Goal: Information Seeking & Learning: Check status

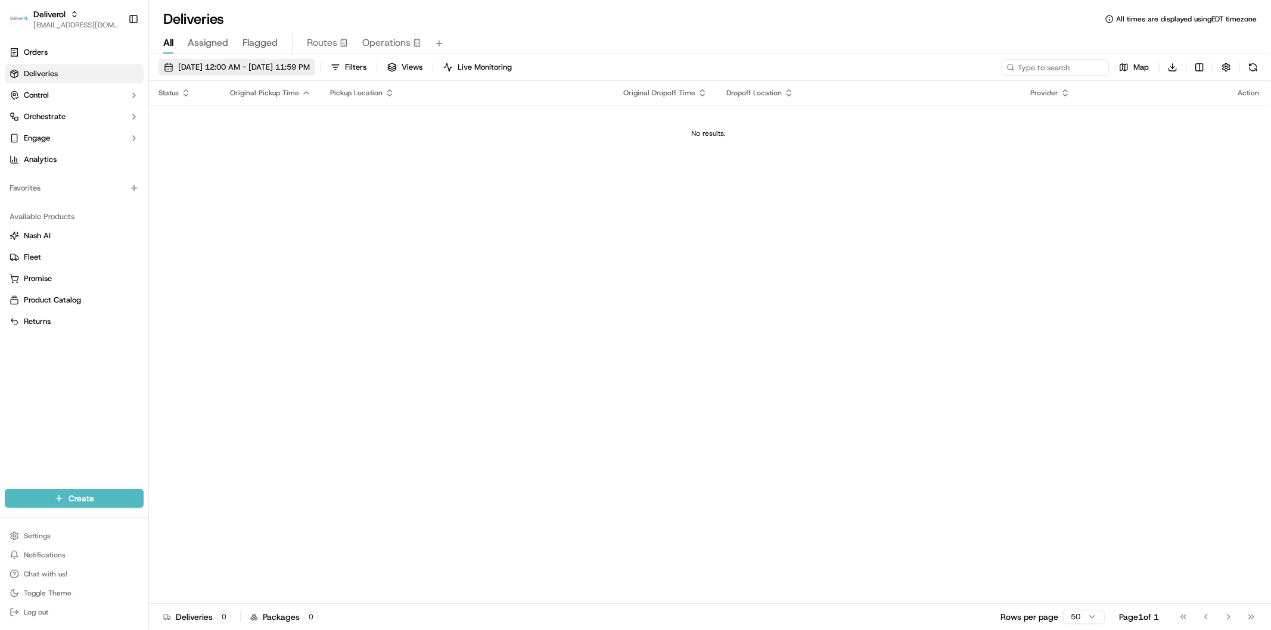
click at [254, 70] on span "09/23/2025 12:00 AM - 09/23/2025 11:59 PM" at bounding box center [244, 67] width 132 height 11
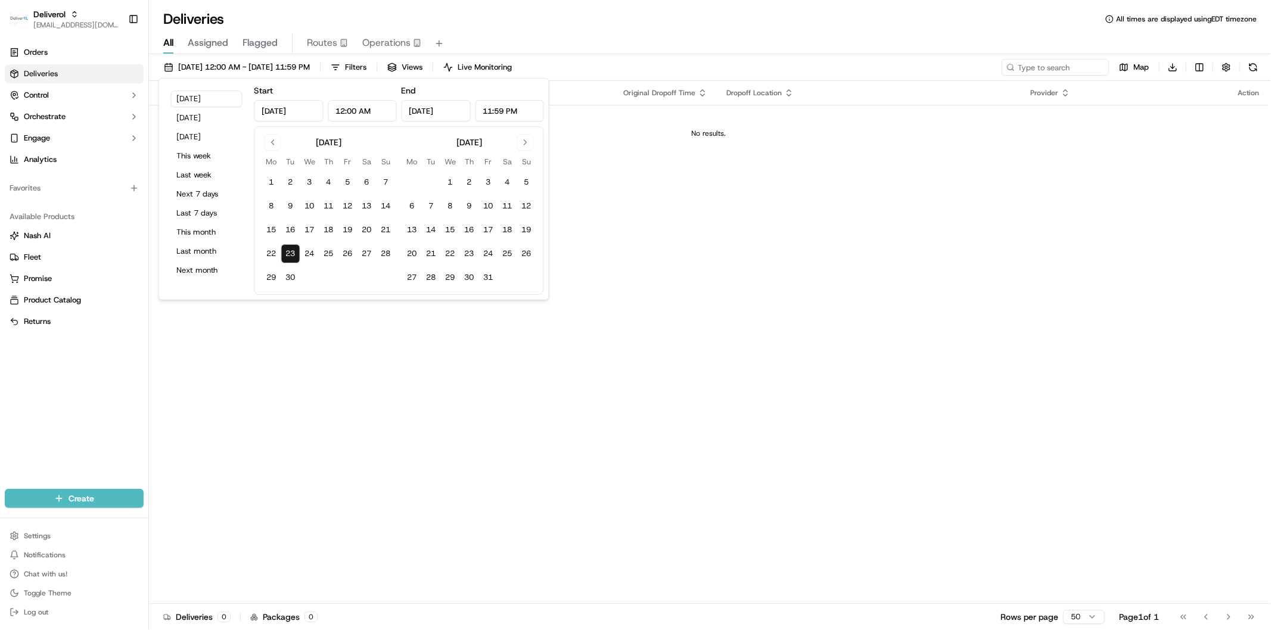
click at [705, 197] on div "Status Original Pickup Time Pickup Location Original Dropoff Time Dropoff Locat…" at bounding box center [708, 342] width 1119 height 523
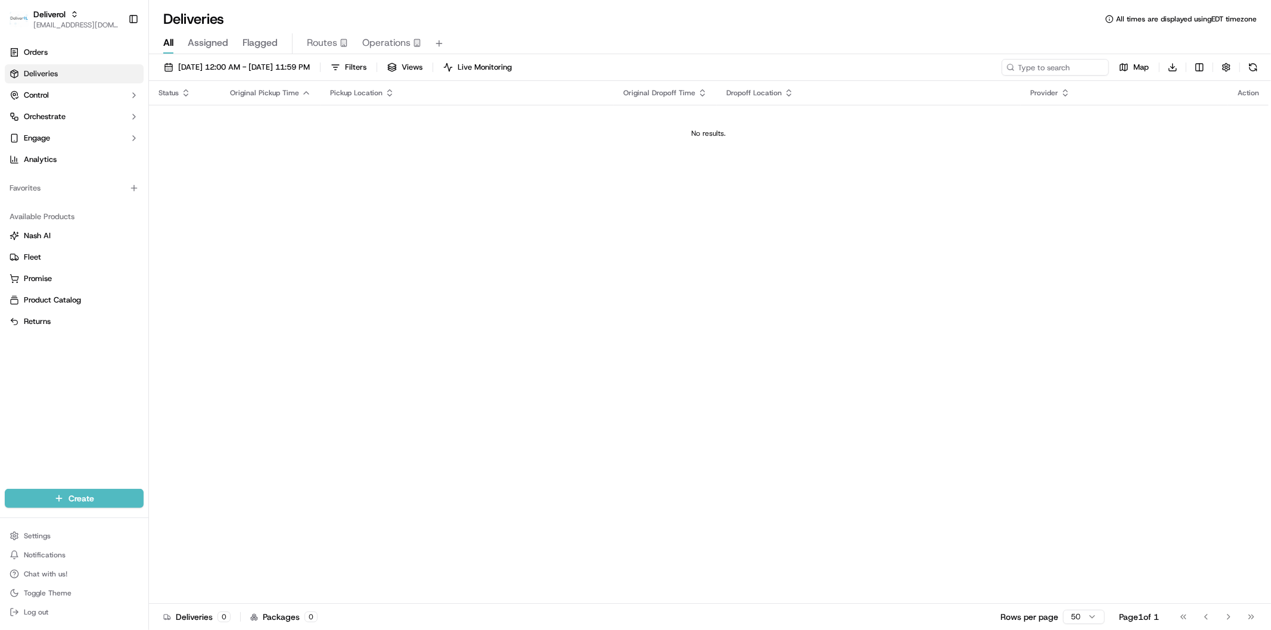
click at [191, 52] on button "Assigned" at bounding box center [208, 43] width 41 height 20
click at [165, 46] on span "All" at bounding box center [168, 43] width 10 height 14
click at [240, 74] on button "09/23/2025 12:00 AM - 09/23/2025 11:59 PM" at bounding box center [236, 67] width 157 height 17
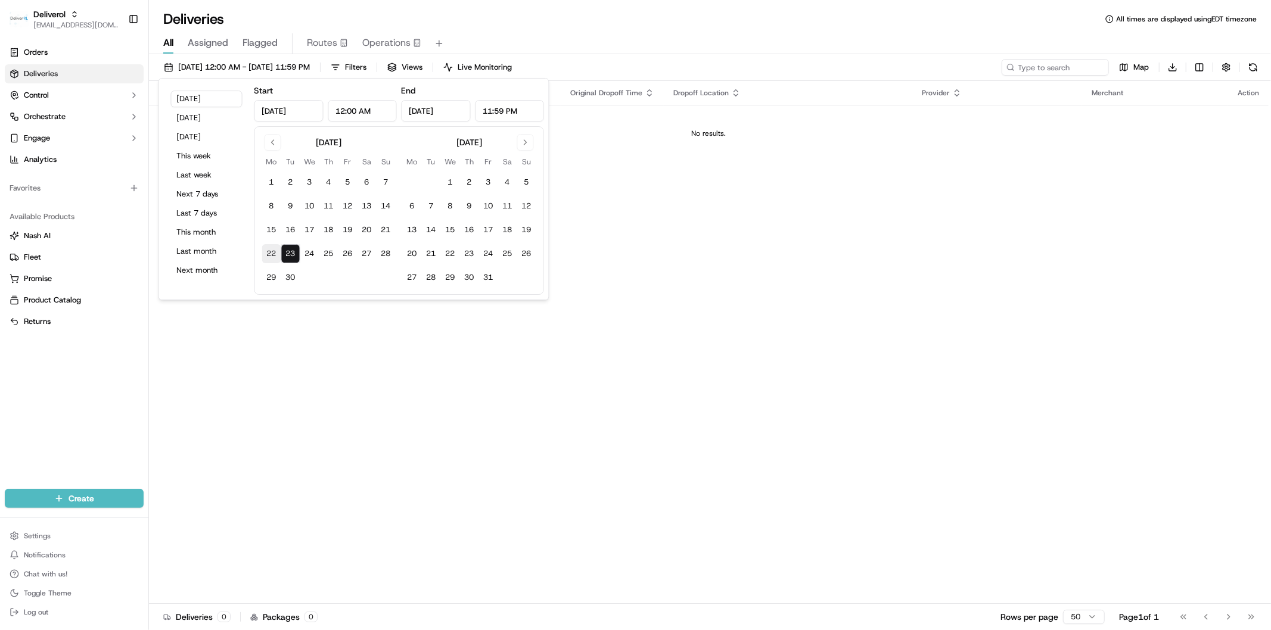
click at [269, 251] on button "22" at bounding box center [271, 253] width 19 height 19
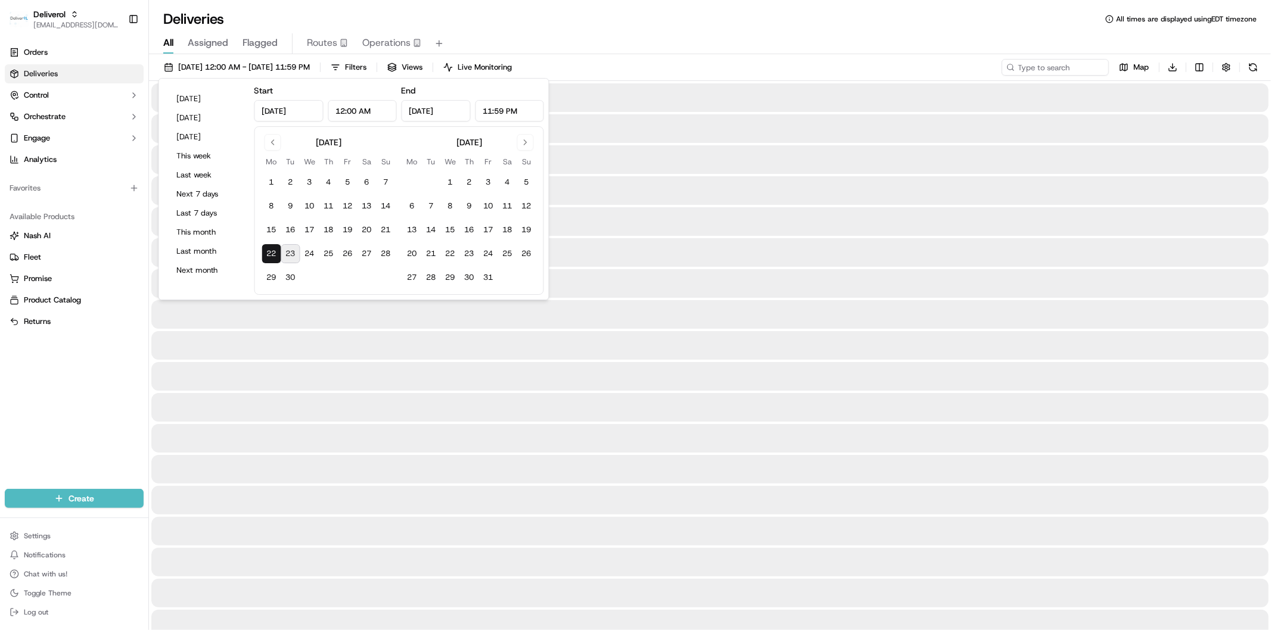
type input "Sep 22, 2025"
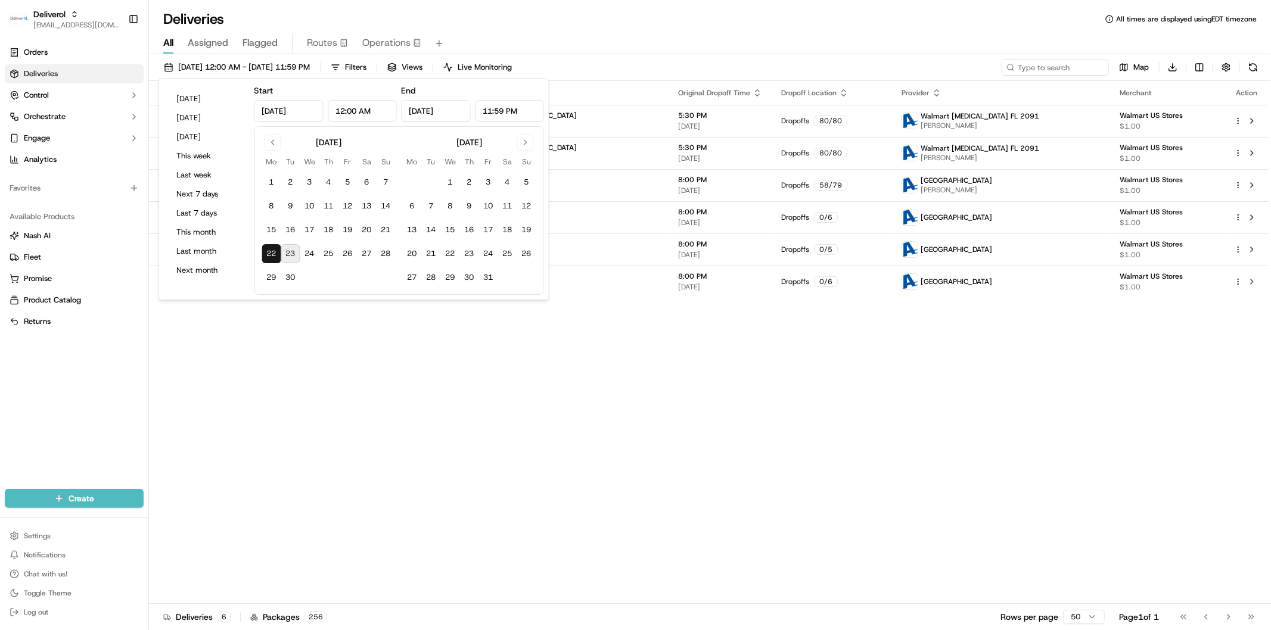
click at [902, 381] on div "Status Original Pickup Time Pickup Location Original Dropoff Time Dropoff Locat…" at bounding box center [708, 342] width 1119 height 523
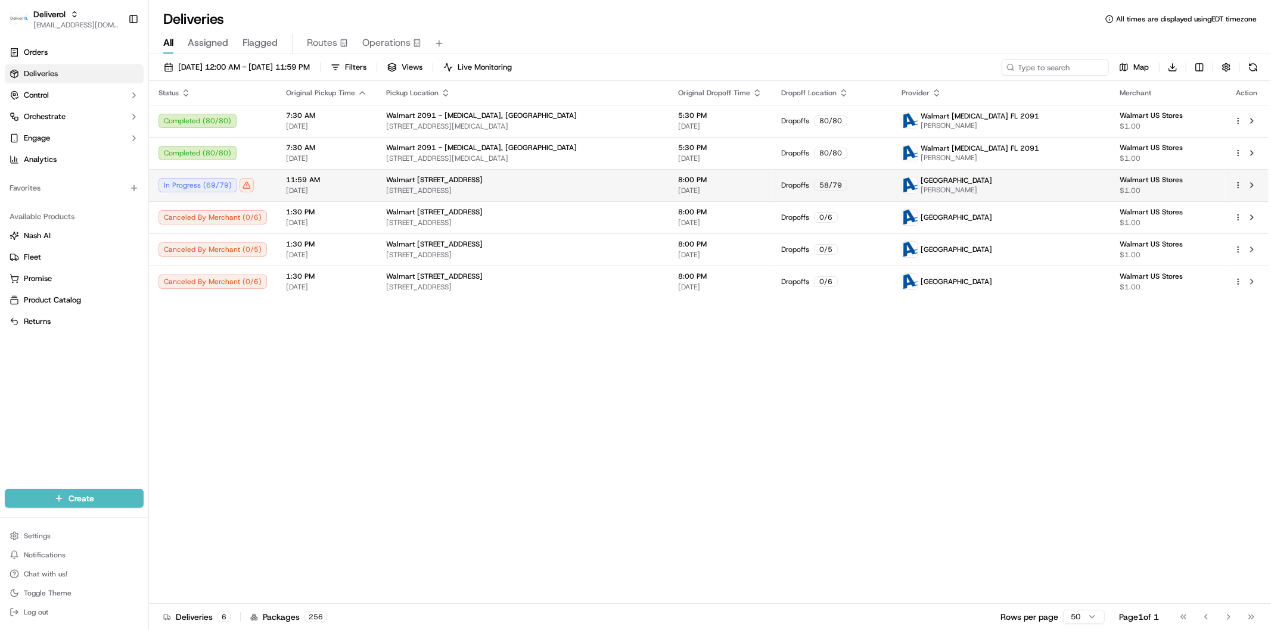
click at [650, 194] on span "19501 NW 27TH AVE, MIAMI GARDENS, FL 33056, US" at bounding box center [522, 191] width 273 height 10
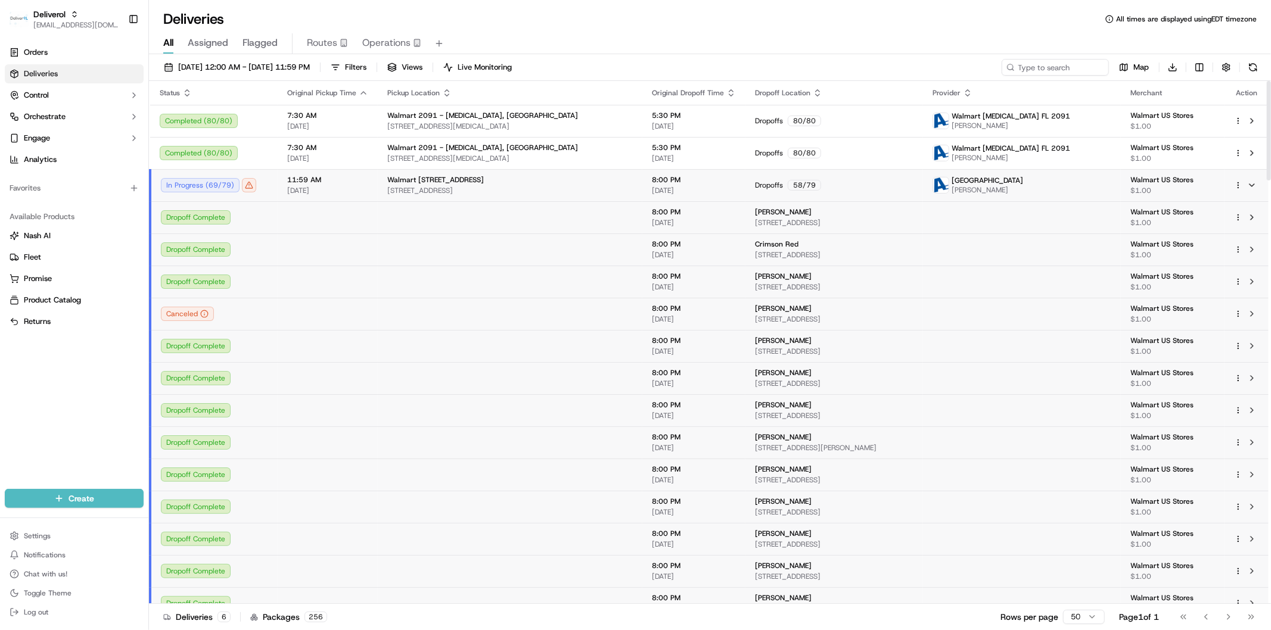
click at [1237, 186] on html "Deliverol faraz@deliverol.com Toggle Sidebar Orders Deliveries Control Orchestr…" at bounding box center [635, 315] width 1271 height 630
click at [1207, 222] on span "Delivery Details" at bounding box center [1185, 223] width 53 height 10
click at [408, 380] on html "Deliverol faraz@deliverol.com Toggle Sidebar Orders Deliveries Control Orchestr…" at bounding box center [635, 315] width 1271 height 630
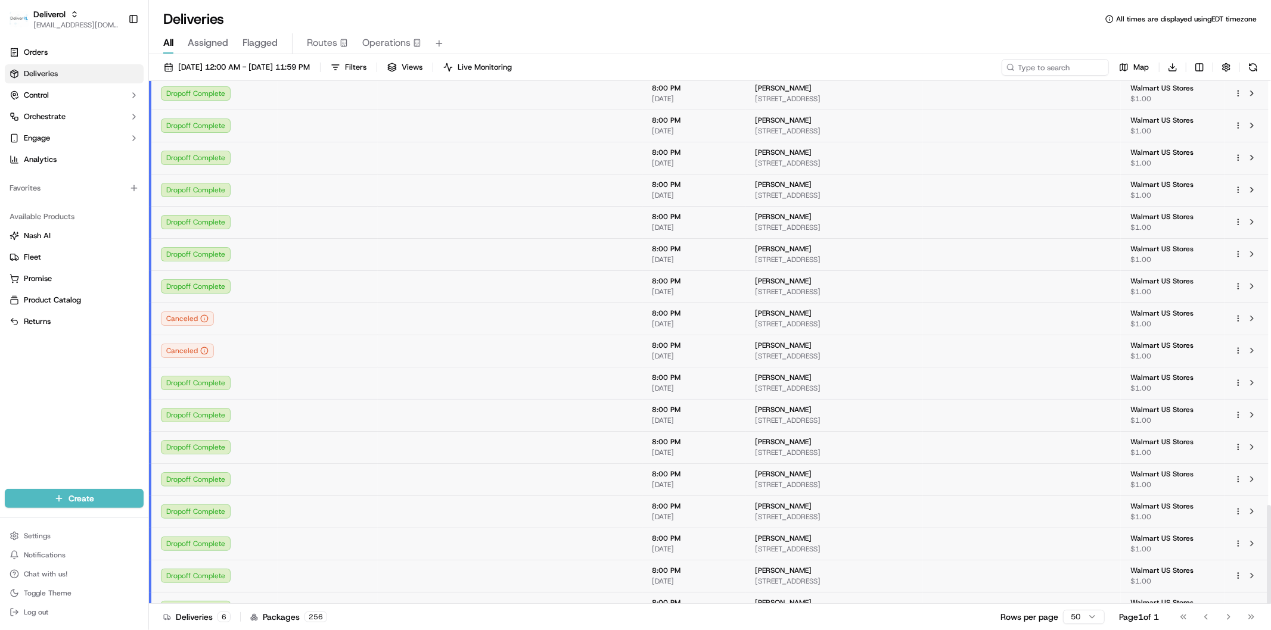
scroll to position [2234, 0]
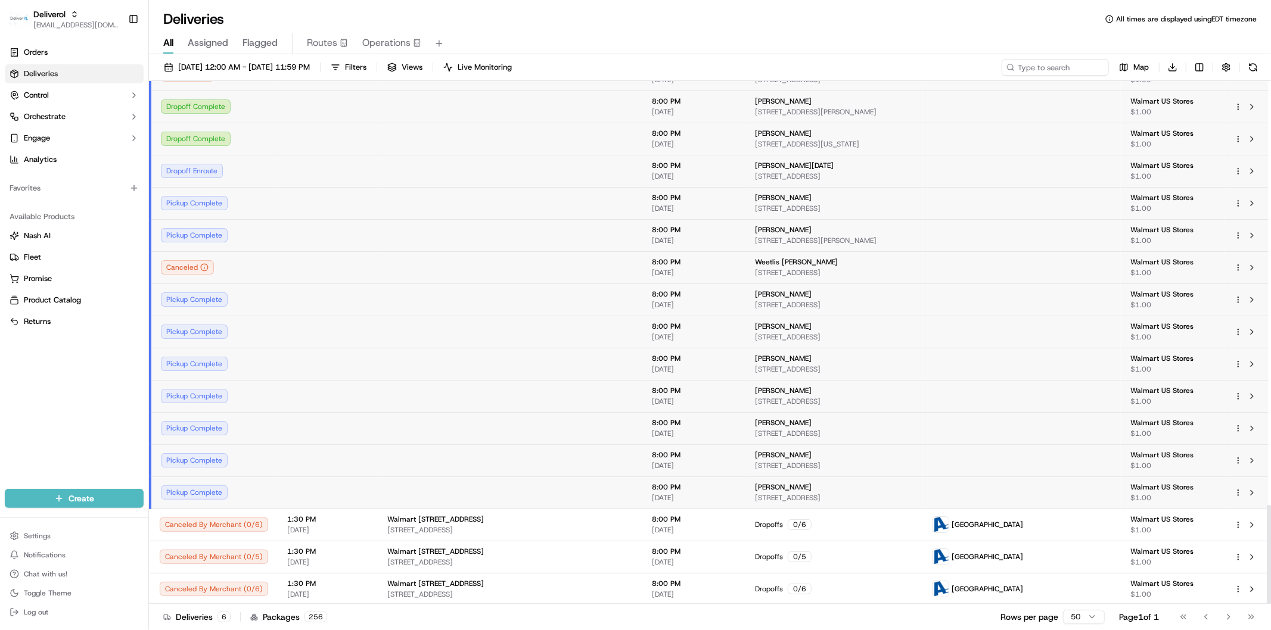
click at [265, 144] on td "Dropoff Complete" at bounding box center [213, 139] width 127 height 32
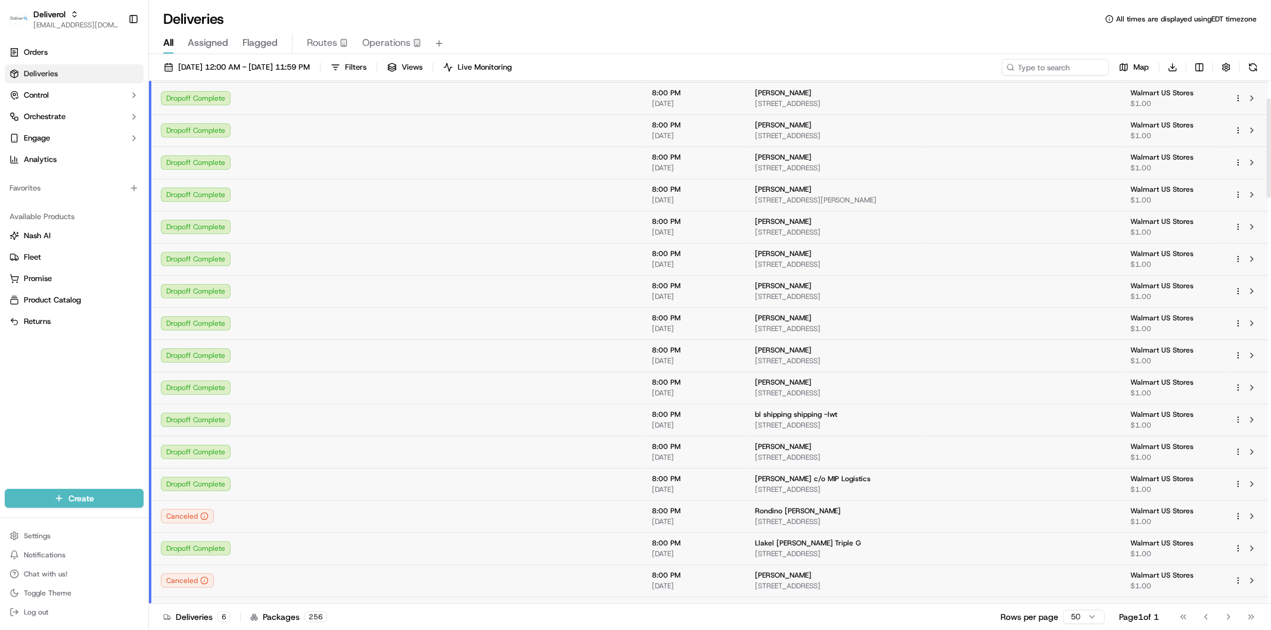
scroll to position [0, 0]
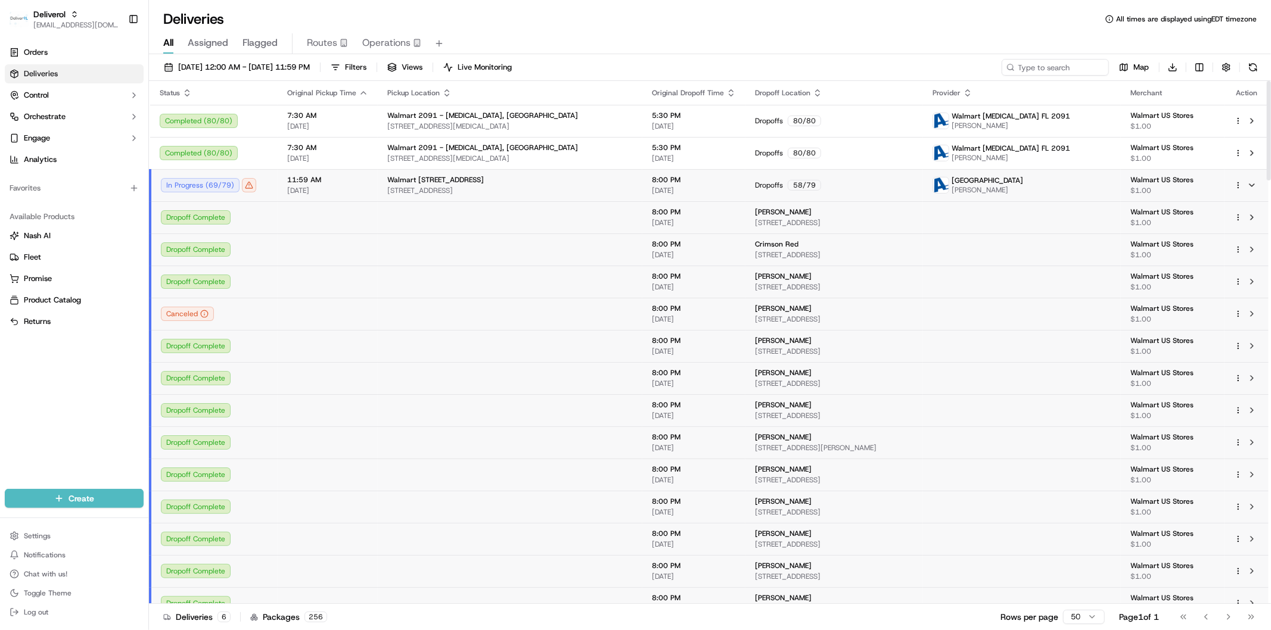
click at [350, 189] on span "09/22/2025" at bounding box center [327, 191] width 81 height 10
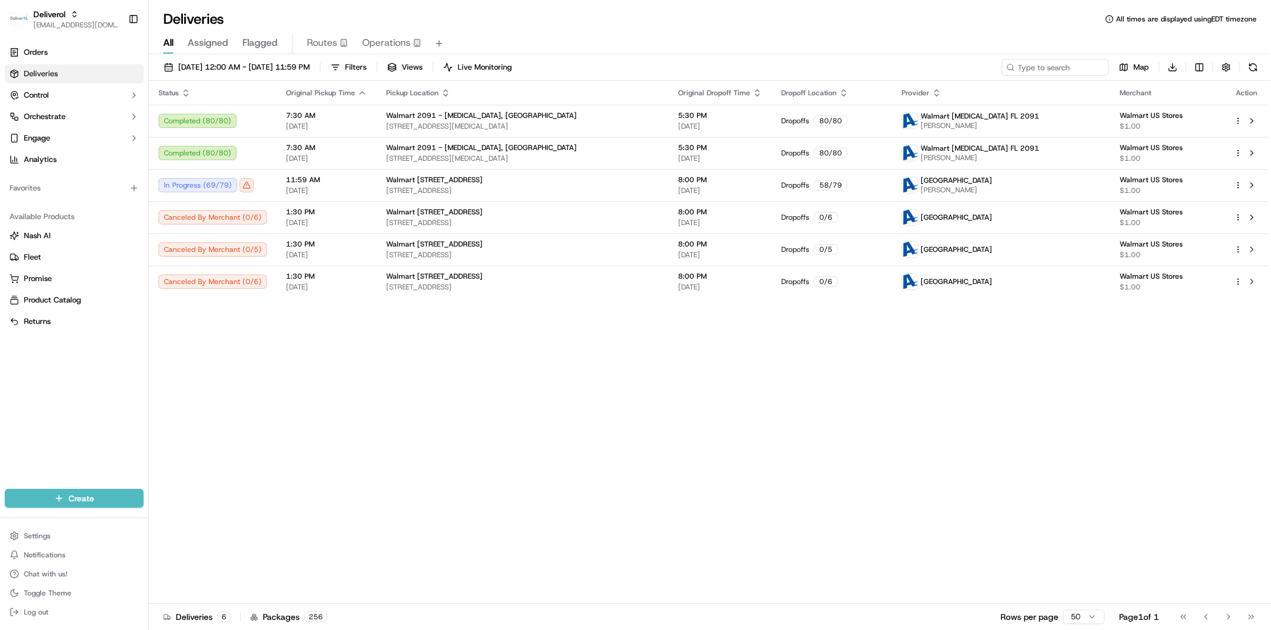
click at [301, 379] on div "Status Original Pickup Time Pickup Location Original Dropoff Time Dropoff Locat…" at bounding box center [708, 342] width 1119 height 523
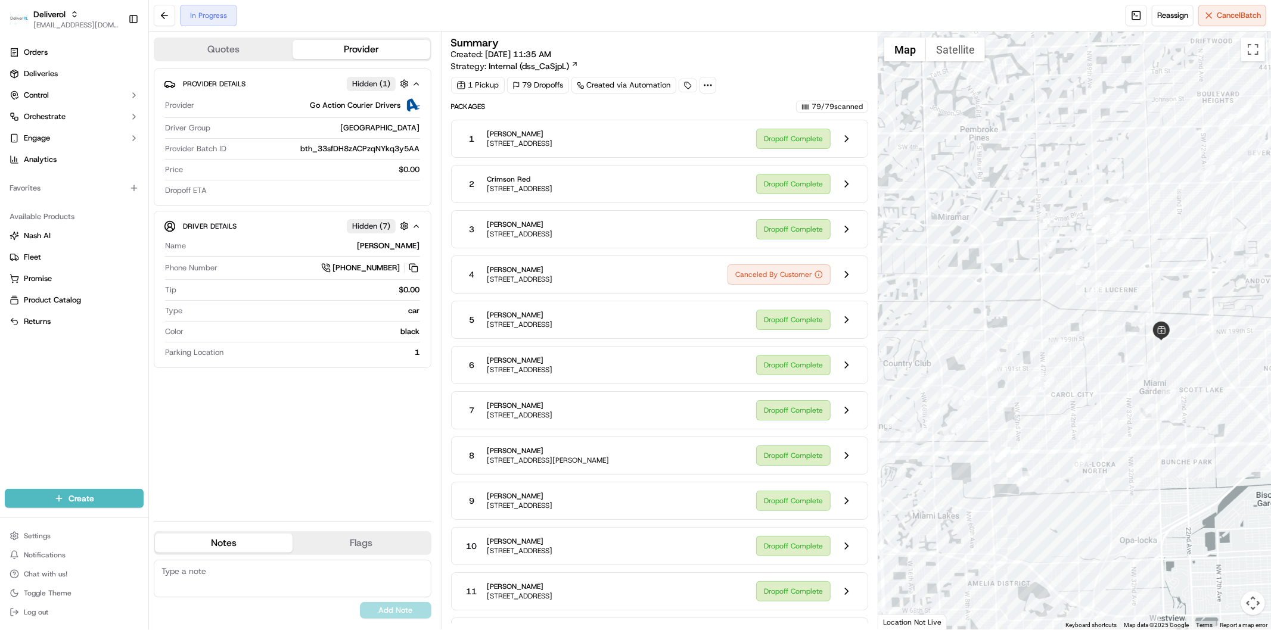
drag, startPoint x: 1254, startPoint y: 125, endPoint x: 994, endPoint y: 336, distance: 334.6
click at [994, 336] on div at bounding box center [1074, 331] width 393 height 598
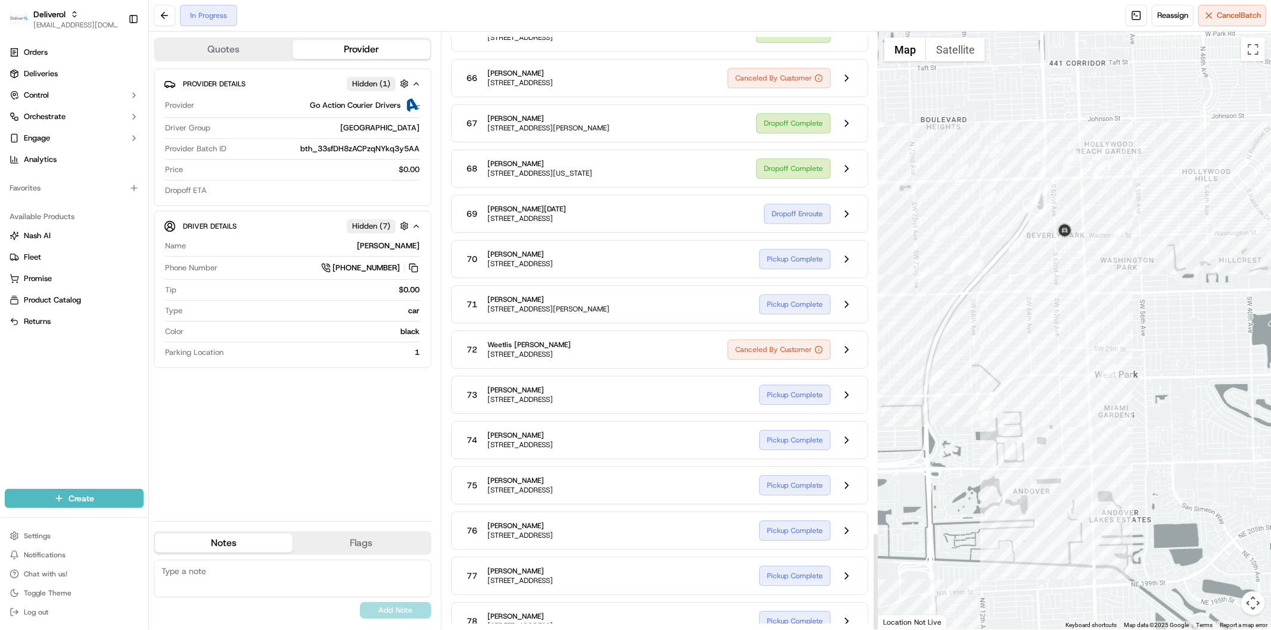
scroll to position [3084, 0]
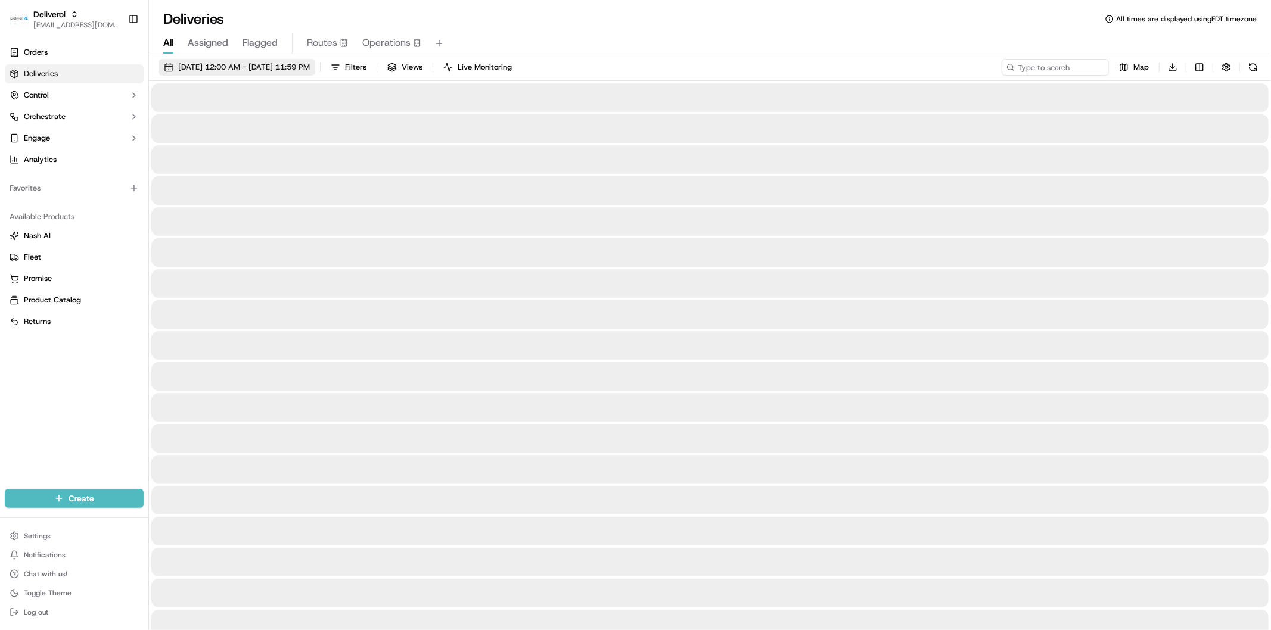
click at [235, 70] on span "[DATE] 12:00 AM - [DATE] 11:59 PM" at bounding box center [244, 67] width 132 height 11
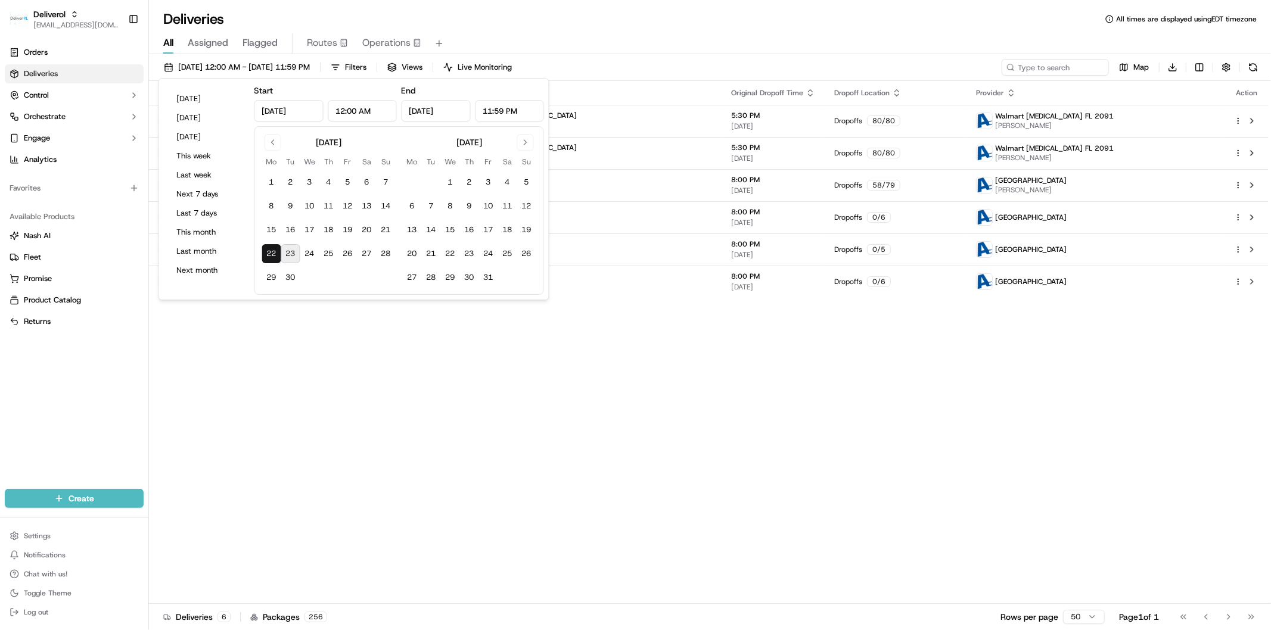
click at [293, 254] on button "23" at bounding box center [290, 253] width 19 height 19
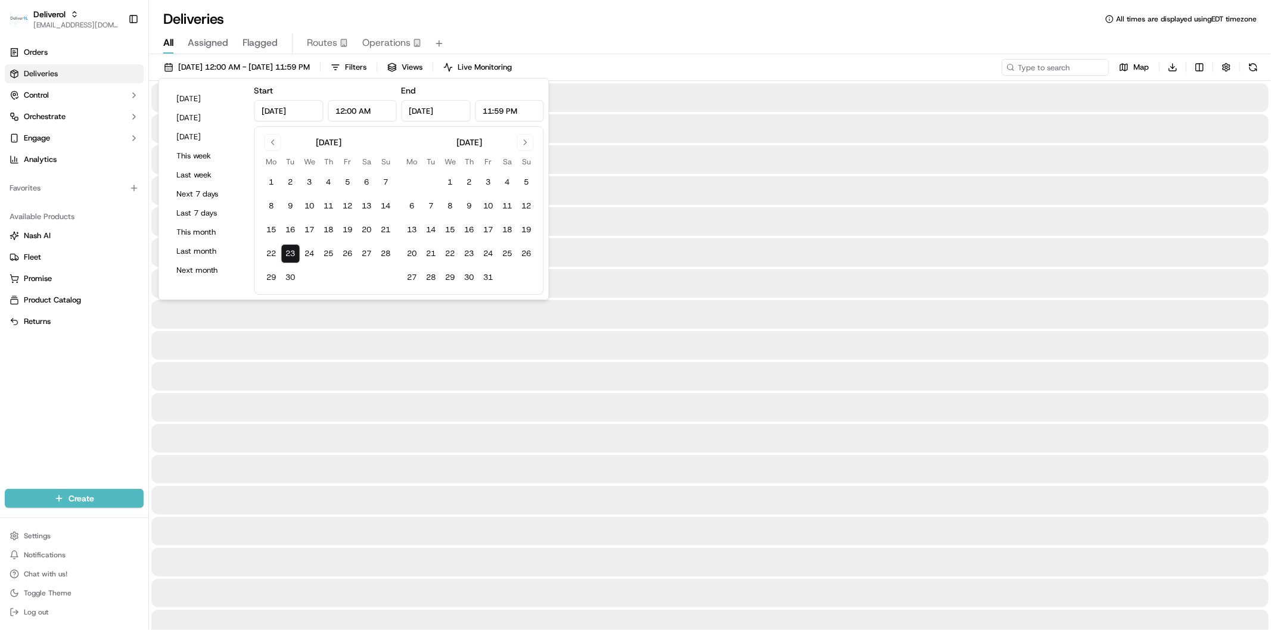
type input "Sep 23, 2025"
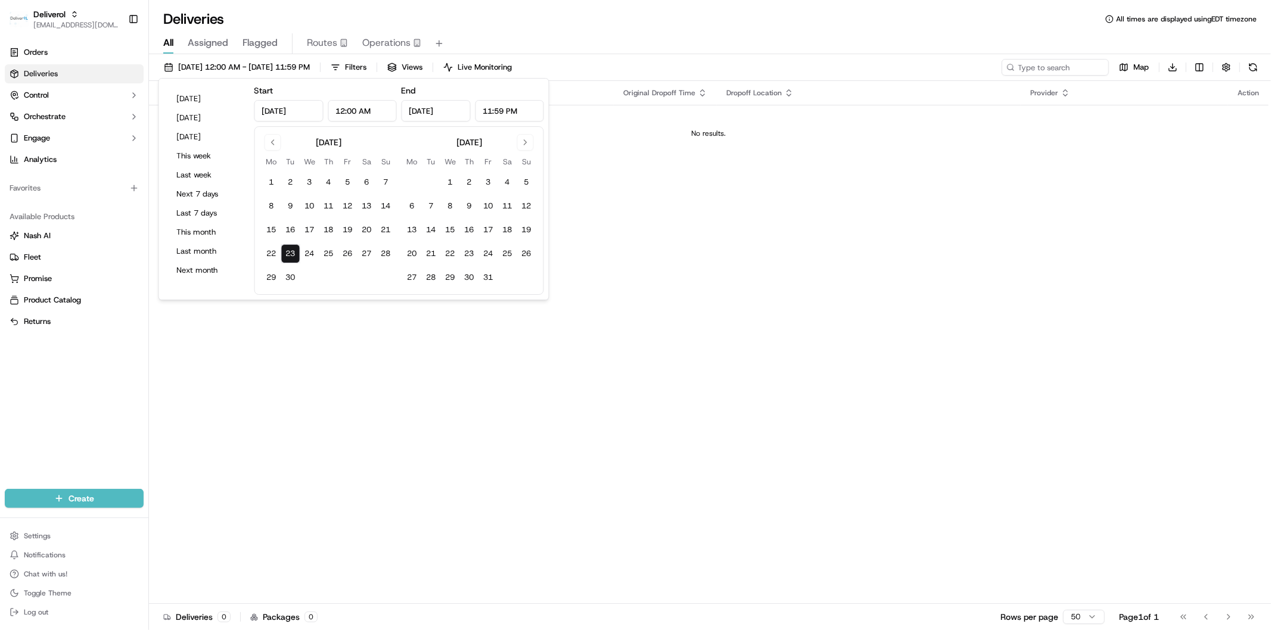
click at [433, 393] on div "Status Original Pickup Time Pickup Location Original Dropoff Time Dropoff Locat…" at bounding box center [708, 342] width 1119 height 523
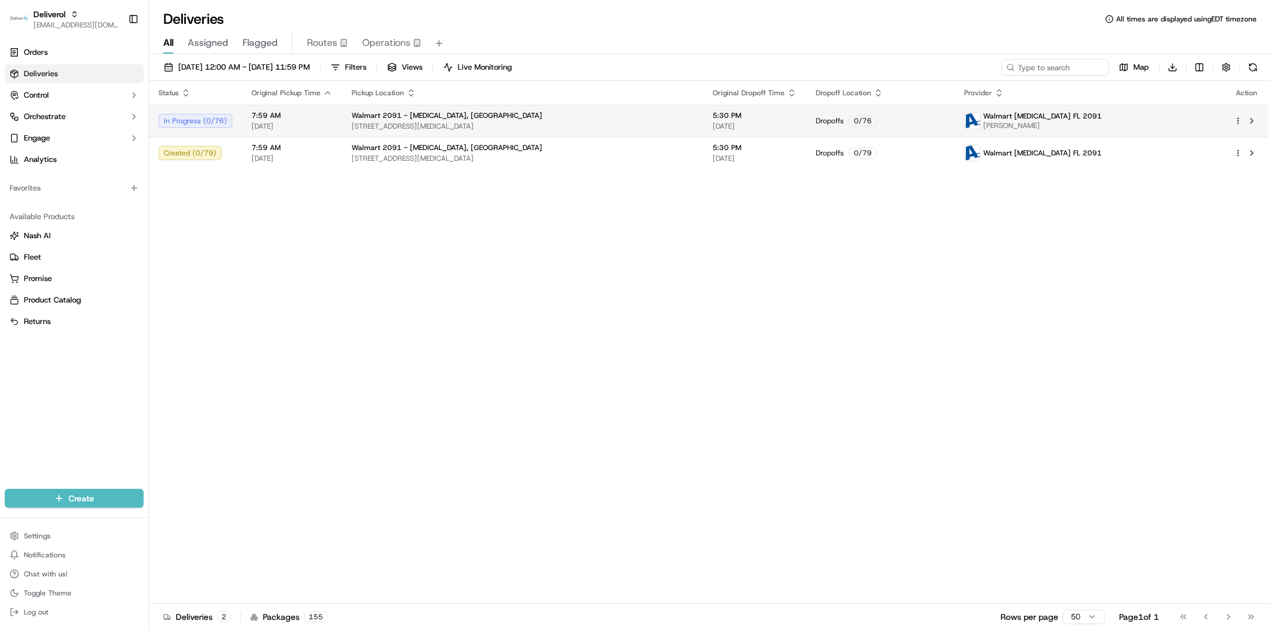
click at [1237, 121] on html "Deliverol faraz@deliverol.com Toggle Sidebar Orders Deliveries Control Orchestr…" at bounding box center [635, 315] width 1271 height 630
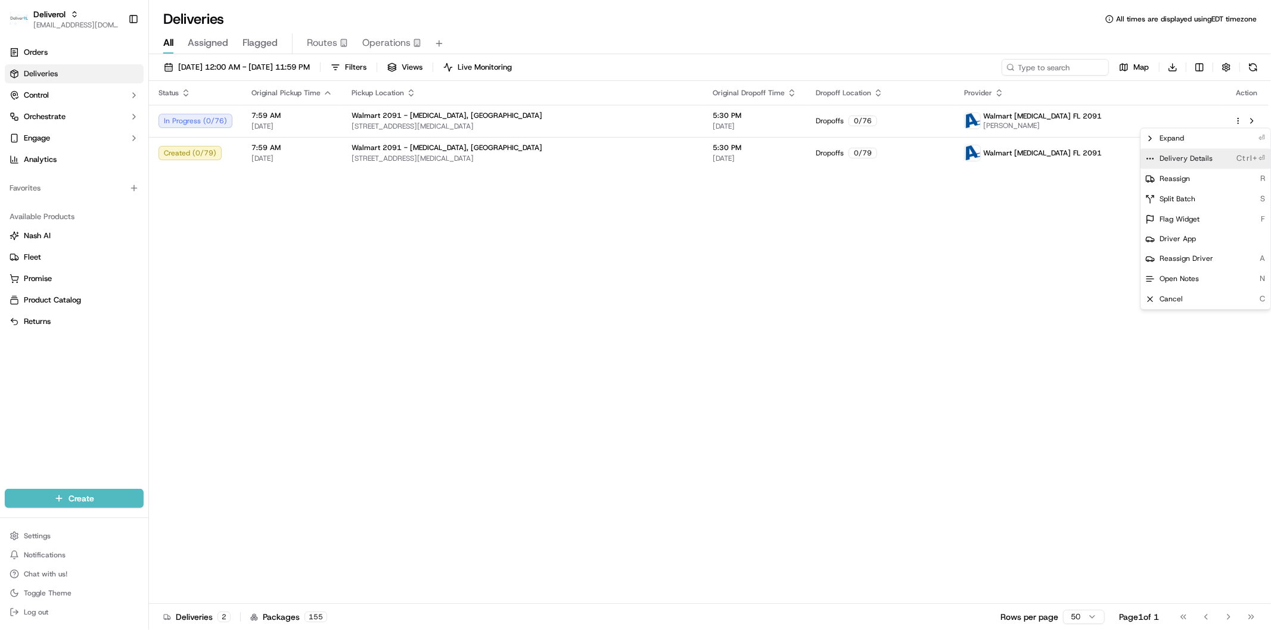
click at [1183, 163] on span "Delivery Details" at bounding box center [1185, 159] width 53 height 10
click at [567, 341] on html "Deliverol faraz@deliverol.com Toggle Sidebar Orders Deliveries Control Orchestr…" at bounding box center [635, 315] width 1271 height 630
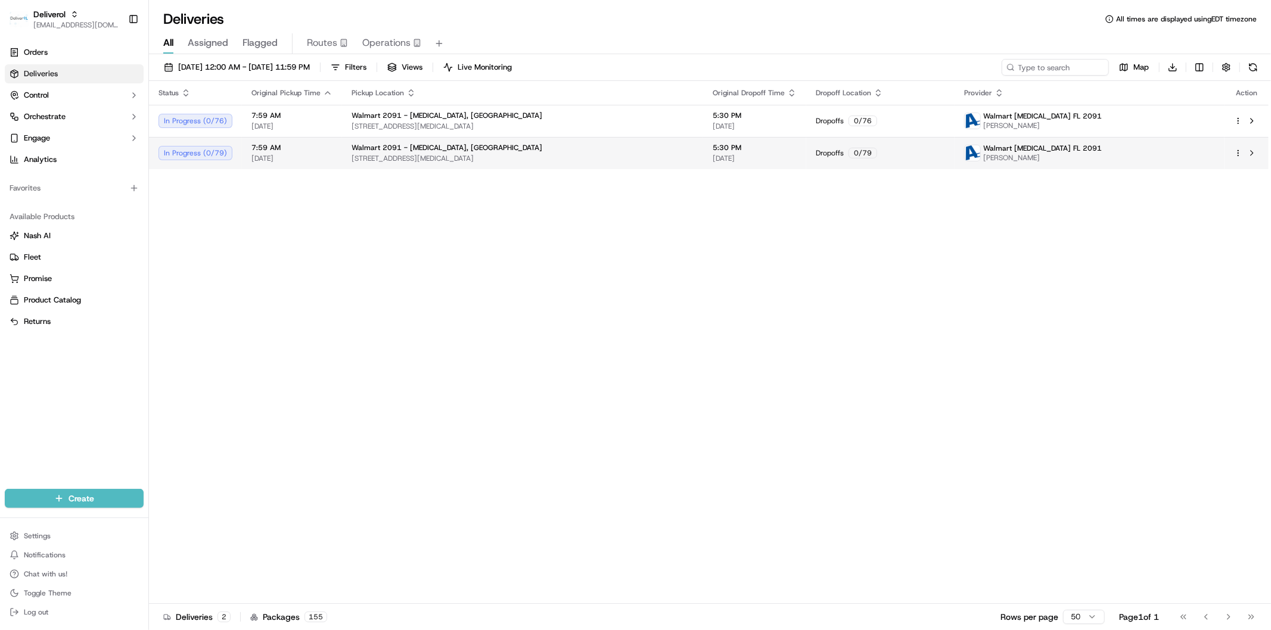
click at [1240, 151] on html "Deliverol faraz@deliverol.com Toggle Sidebar Orders Deliveries Control Orchestr…" at bounding box center [635, 315] width 1271 height 630
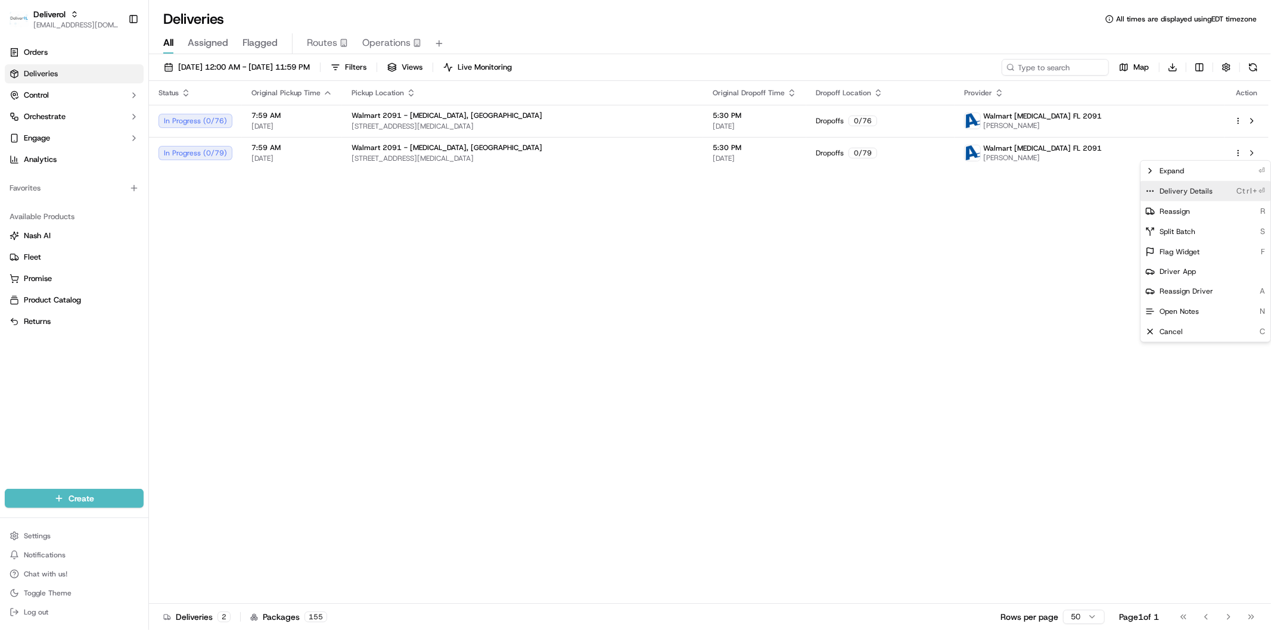
click at [1211, 198] on div "Delivery Details Ctrl+⏎" at bounding box center [1205, 191] width 130 height 20
click at [539, 223] on html "Deliverol faraz@deliverol.com Toggle Sidebar Orders Deliveries Control Orchestr…" at bounding box center [635, 315] width 1271 height 630
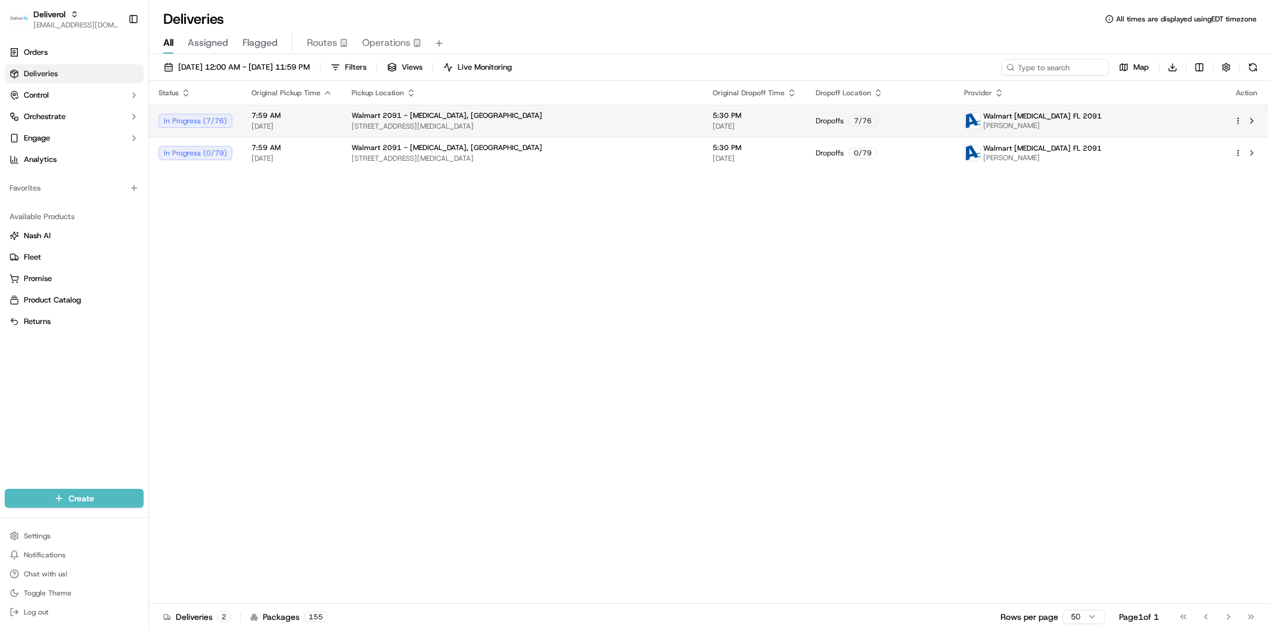
click at [289, 127] on span "09/23/2025" at bounding box center [291, 127] width 81 height 10
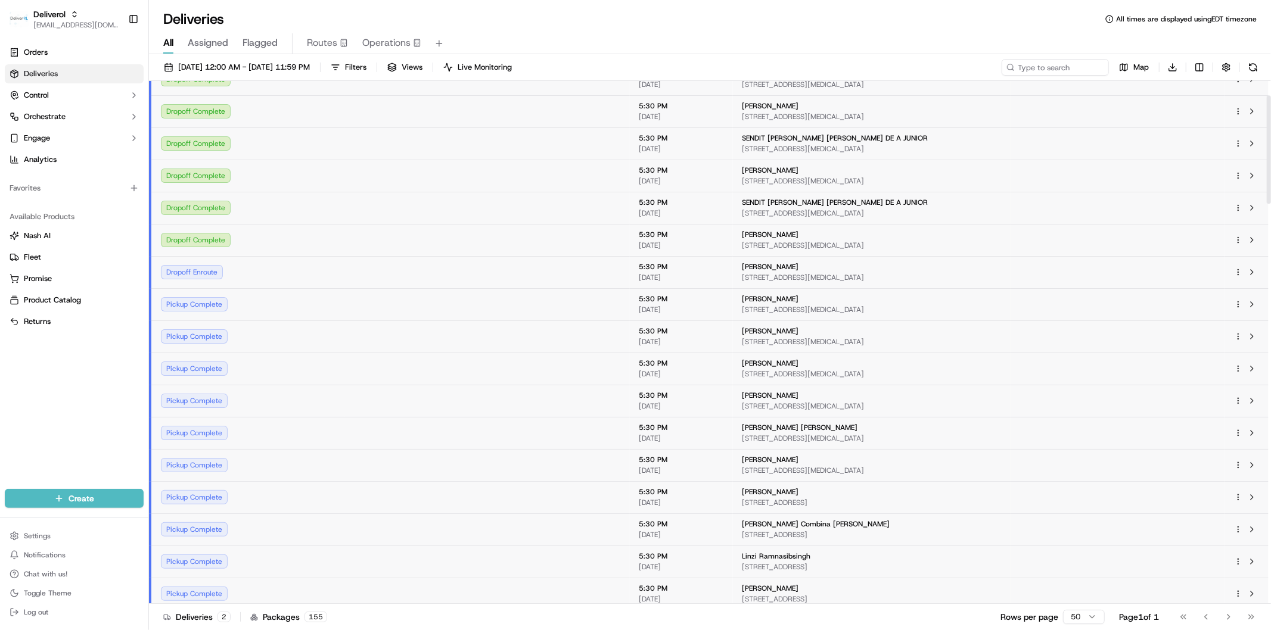
scroll to position [66, 0]
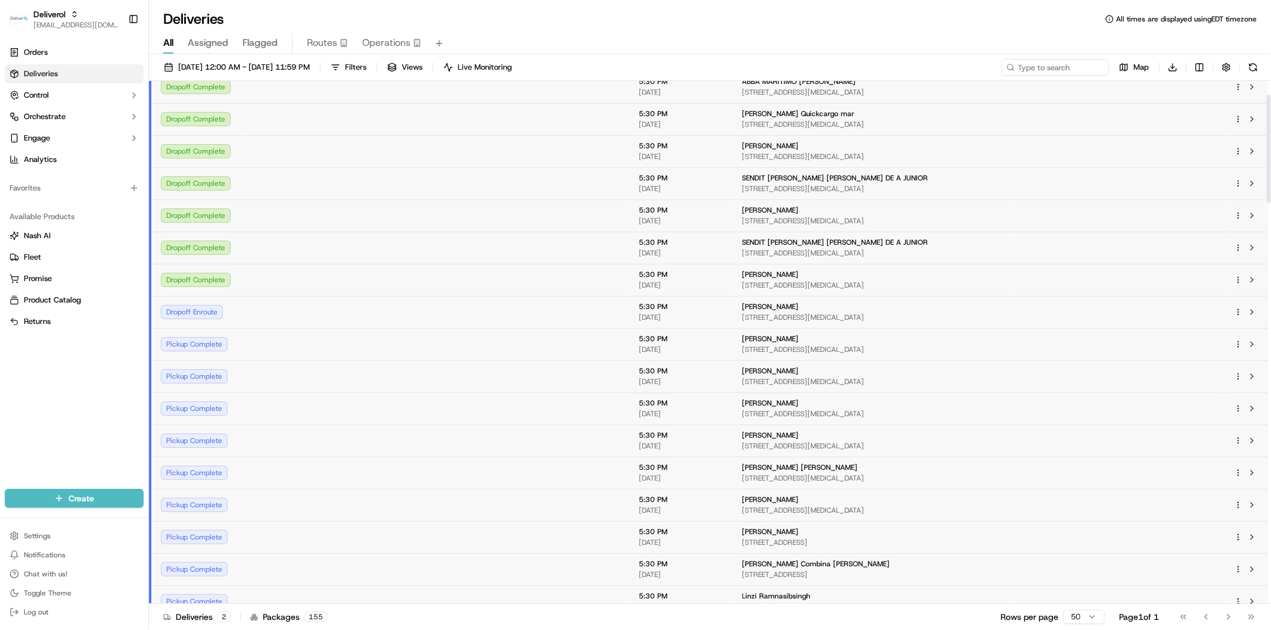
click at [294, 278] on td at bounding box center [294, 280] width 100 height 32
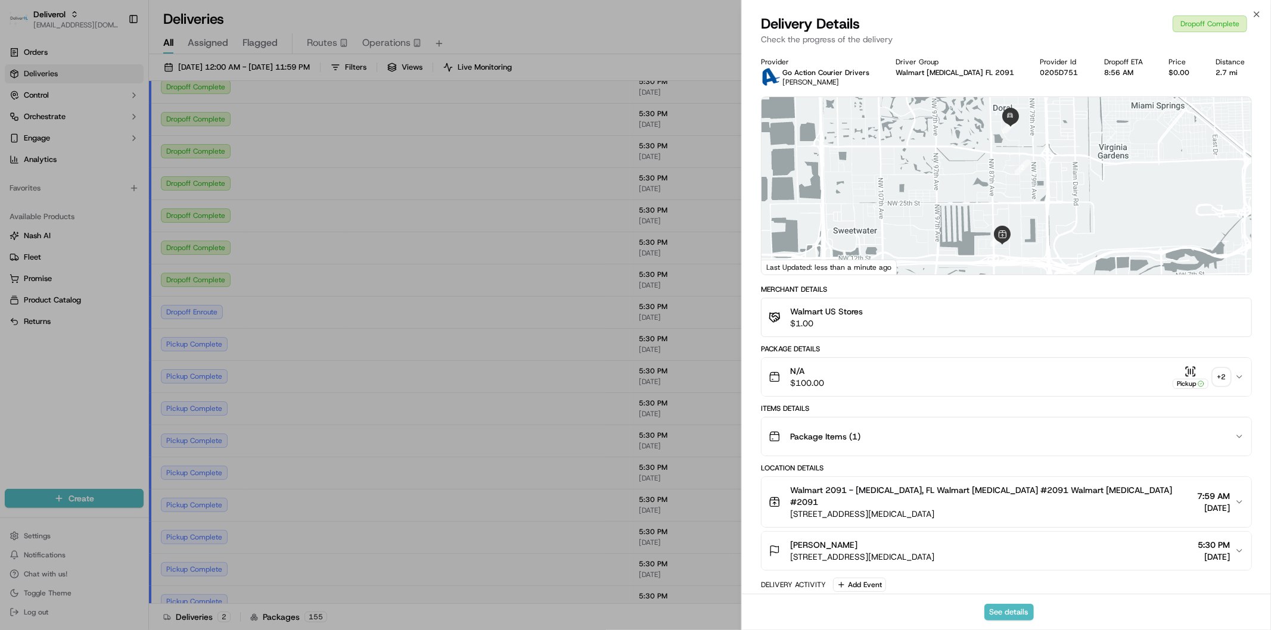
click at [1222, 379] on div "+ 2" at bounding box center [1221, 377] width 17 height 17
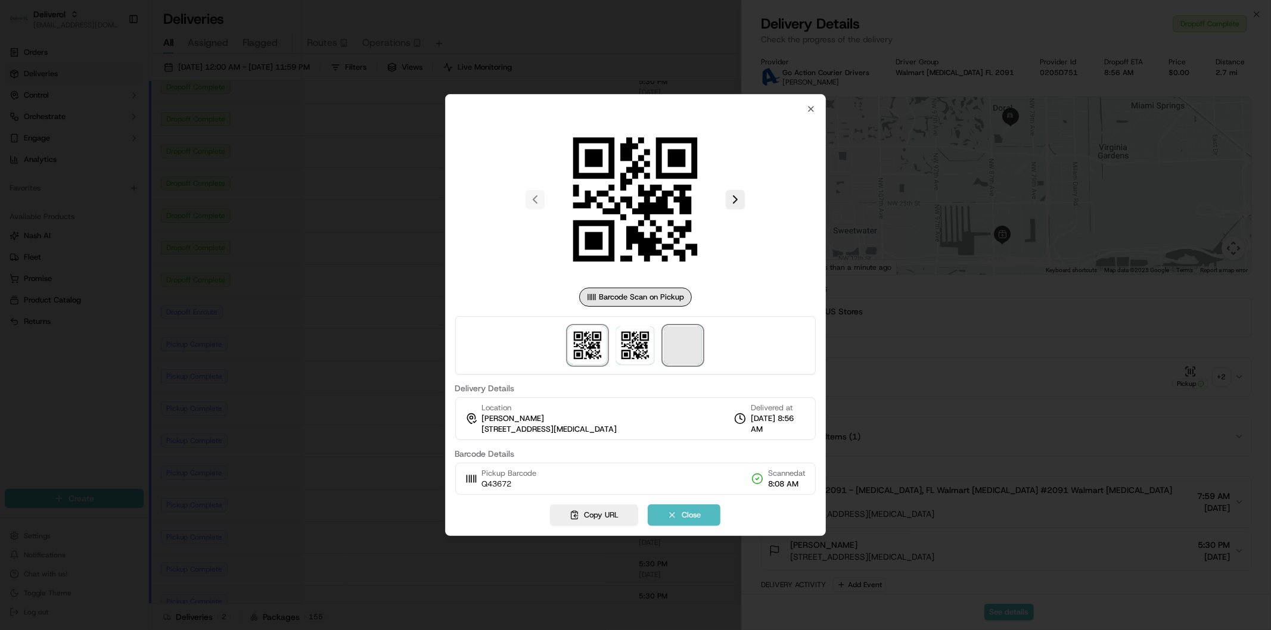
click at [690, 346] on span at bounding box center [683, 345] width 38 height 38
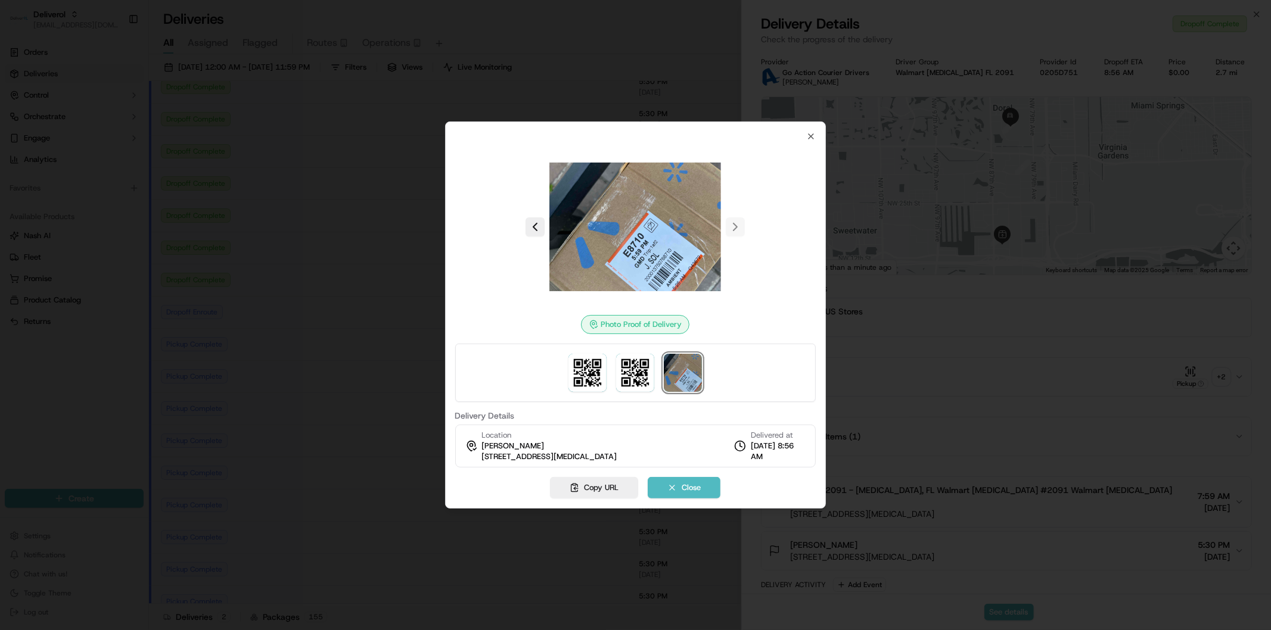
click at [804, 138] on div "Photo Proof of Delivery Delivery Details Location Joel Sol 8268 NW 51st Ter, Do…" at bounding box center [635, 300] width 361 height 336
click at [816, 139] on div "Photo Proof of Delivery Delivery Details Location Joel Sol 8268 NW 51st Ter, Do…" at bounding box center [635, 315] width 381 height 387
click at [807, 135] on icon "button" at bounding box center [811, 137] width 10 height 10
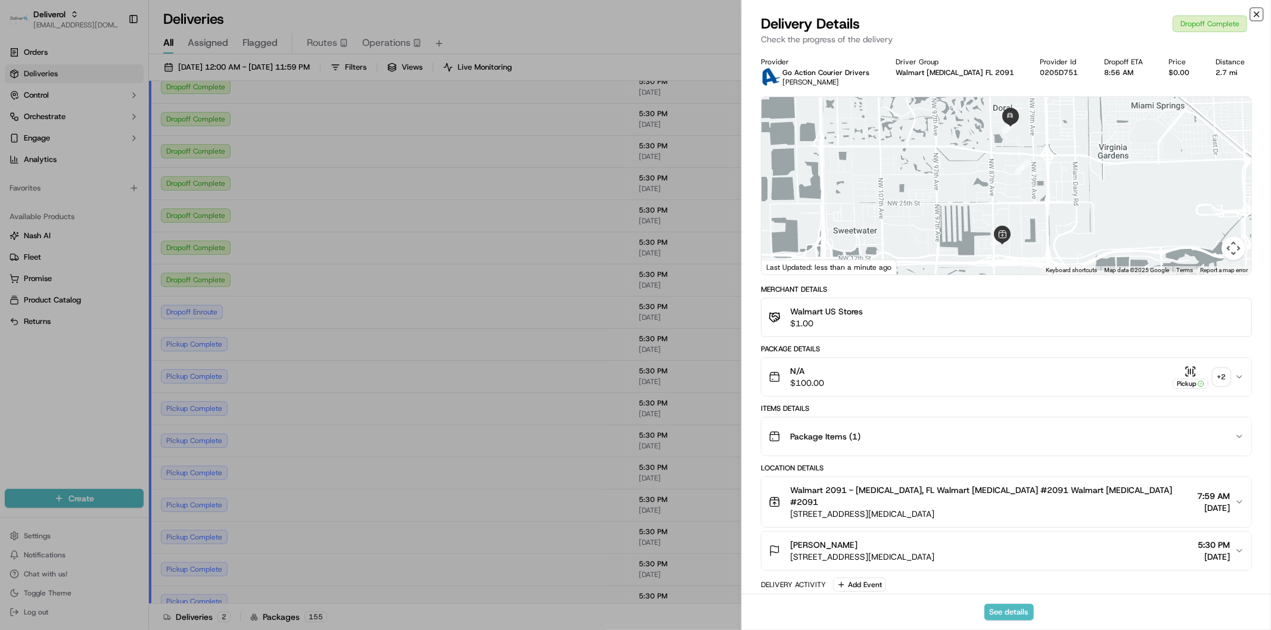
click at [1258, 10] on icon "button" at bounding box center [1257, 15] width 10 height 10
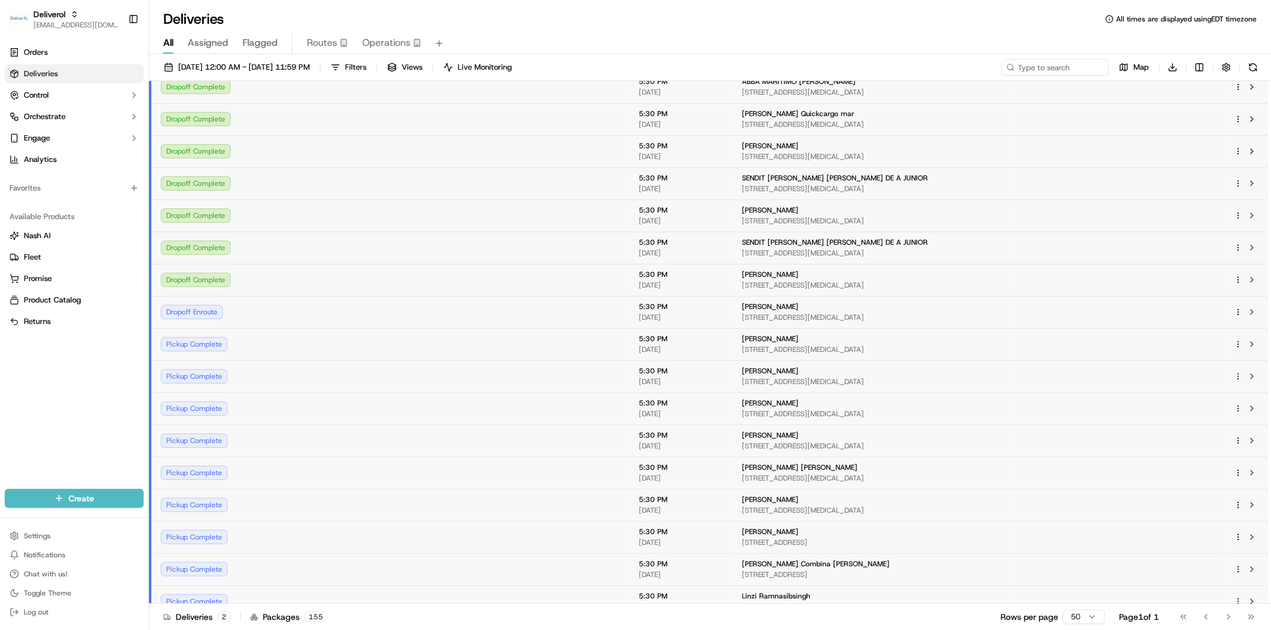
click at [1258, 15] on div "Deliveries All times are displayed using EDT timezone" at bounding box center [710, 19] width 1122 height 19
click at [326, 65] on span "[DATE]" at bounding box center [294, 60] width 81 height 10
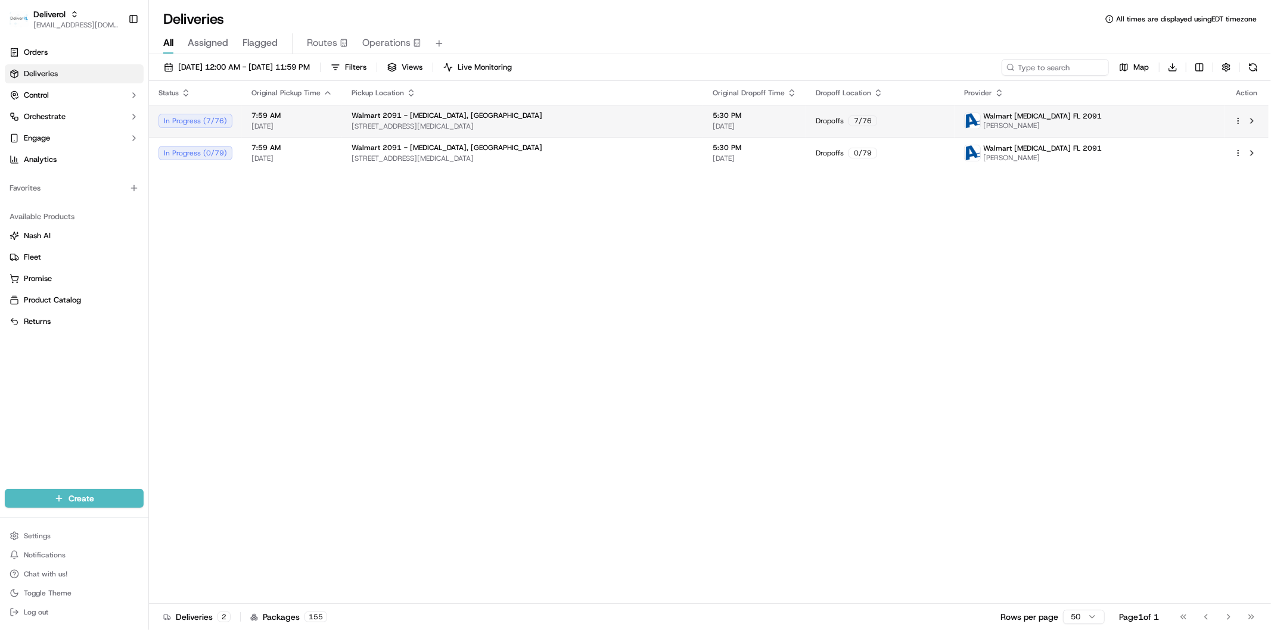
scroll to position [0, 0]
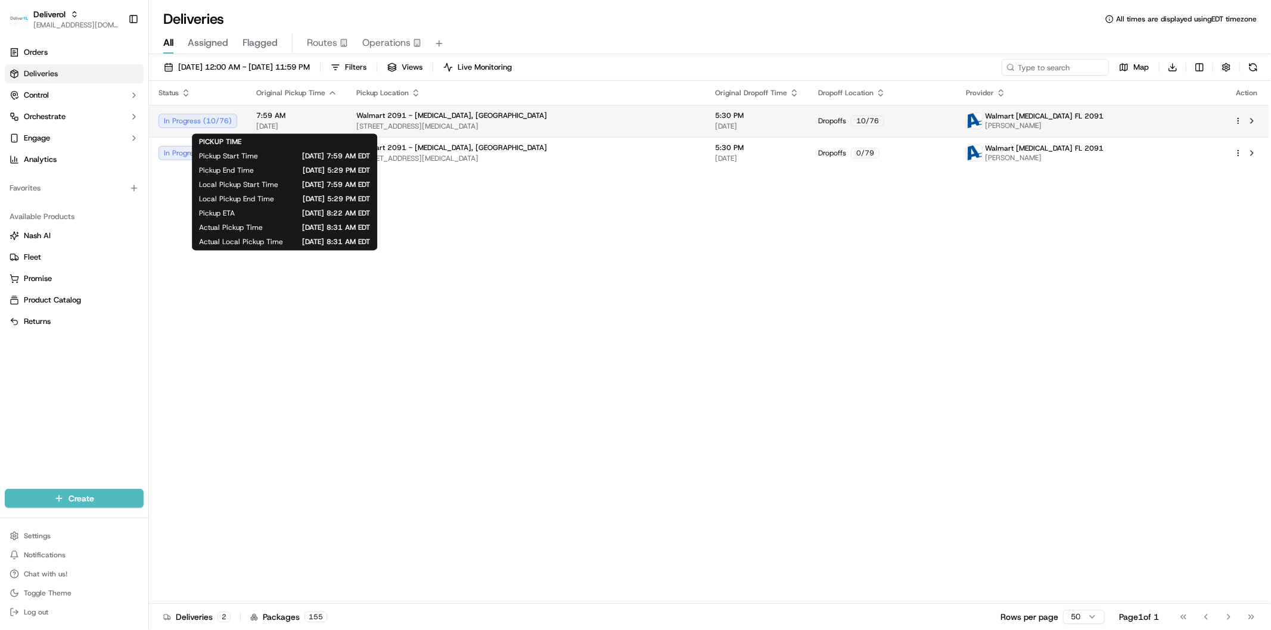
click at [527, 120] on div "Walmart 2091 - Doral, FL 8651 NW 13TH TER, DORAL, FL 33126, US" at bounding box center [526, 121] width 340 height 20
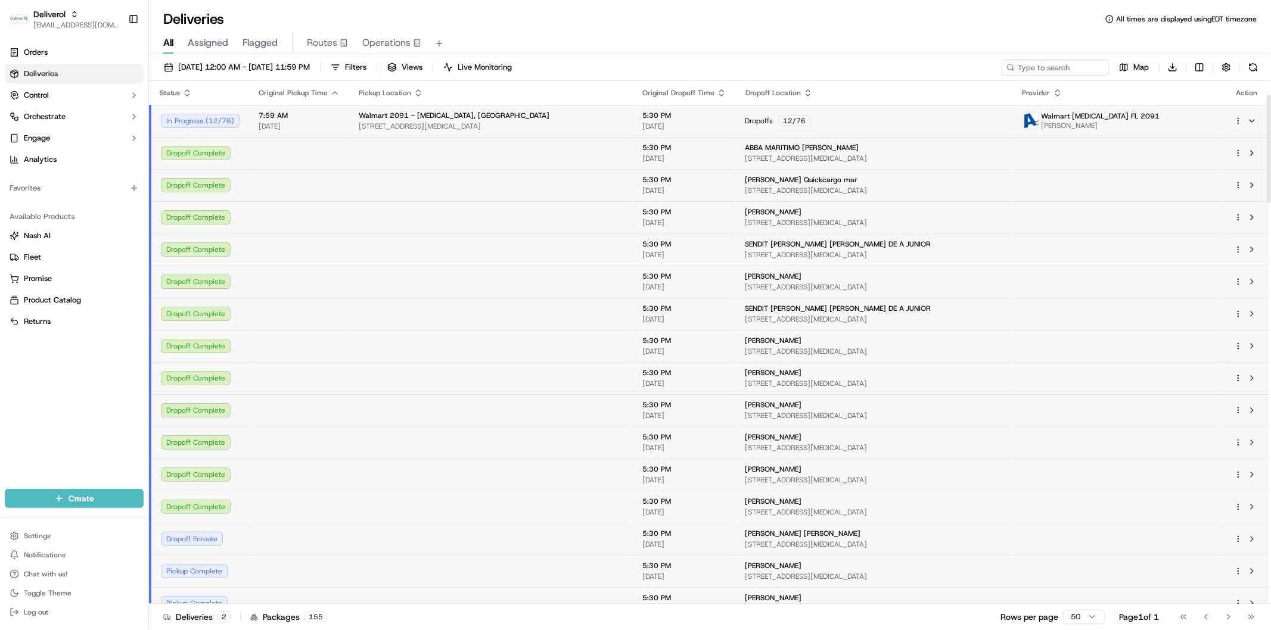
scroll to position [66, 0]
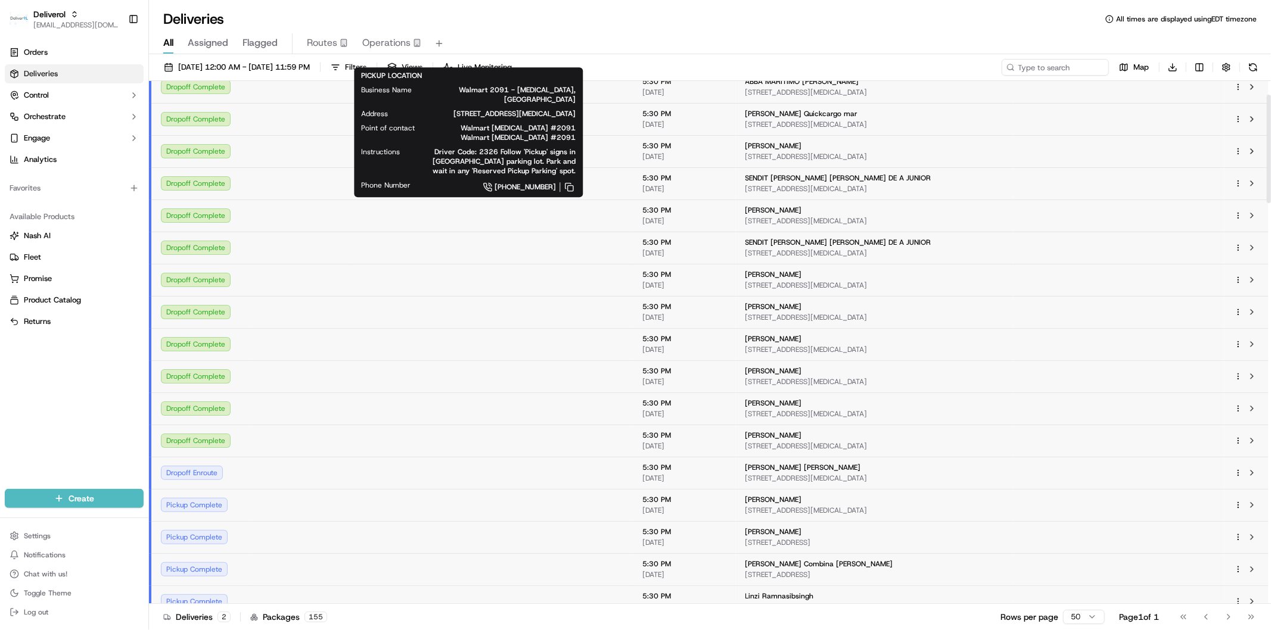
click at [508, 304] on td at bounding box center [491, 312] width 284 height 32
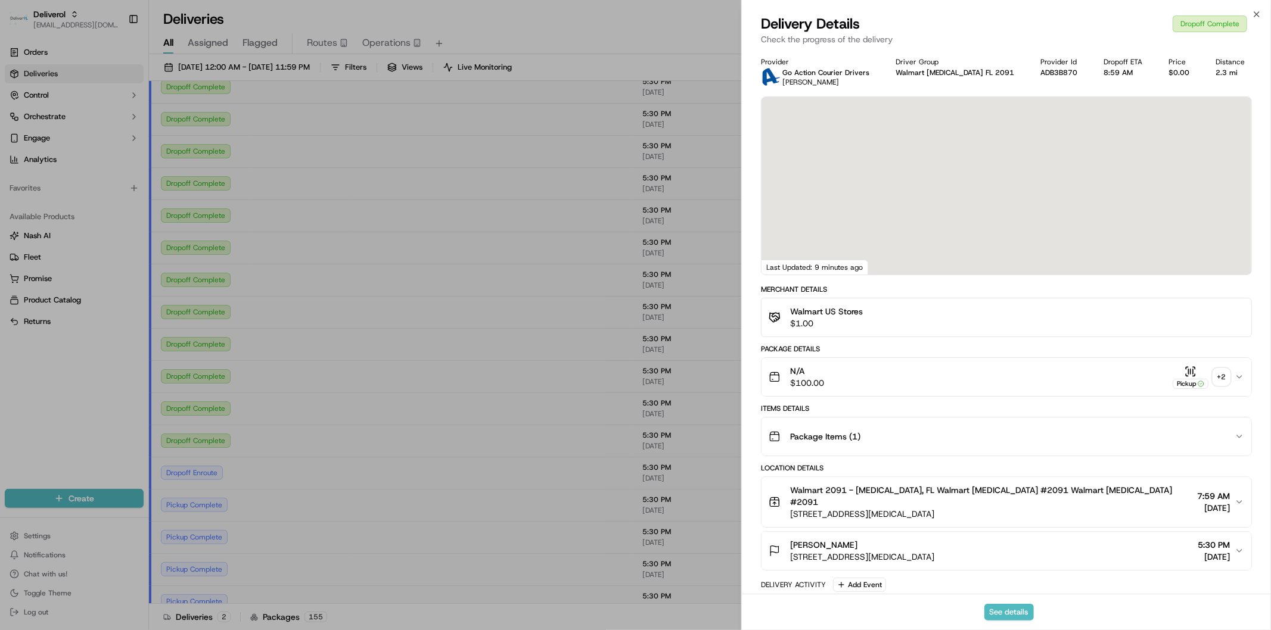
click at [1220, 374] on div "+ 2" at bounding box center [1221, 377] width 17 height 17
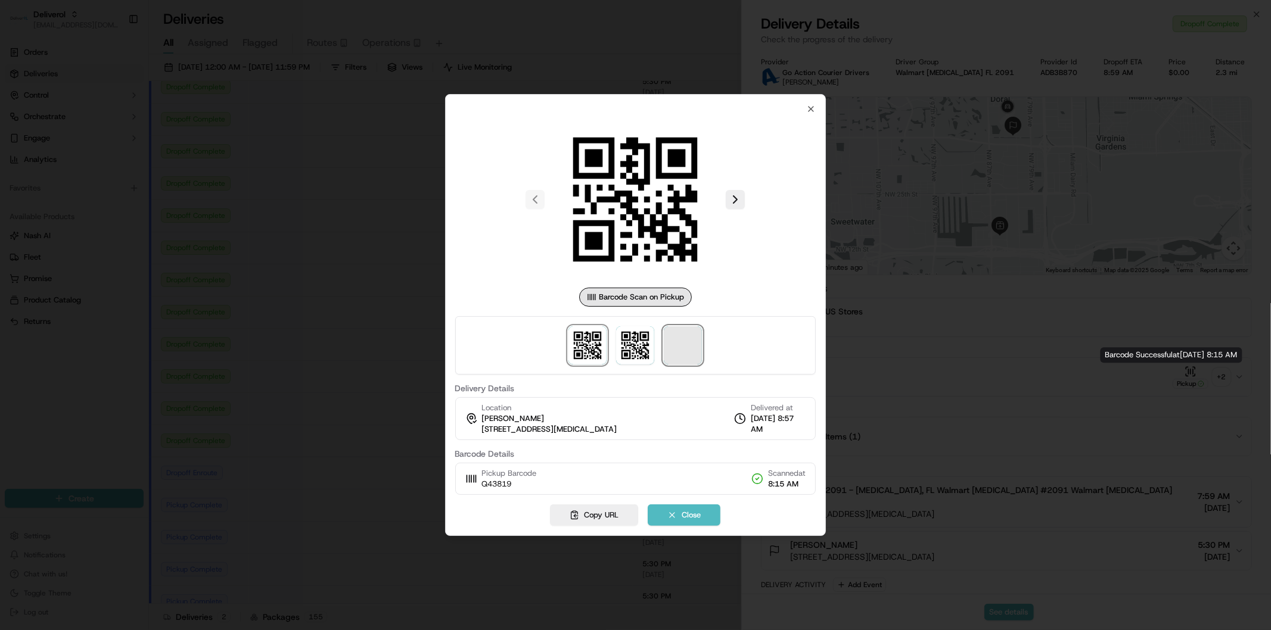
click at [672, 343] on span at bounding box center [683, 345] width 38 height 38
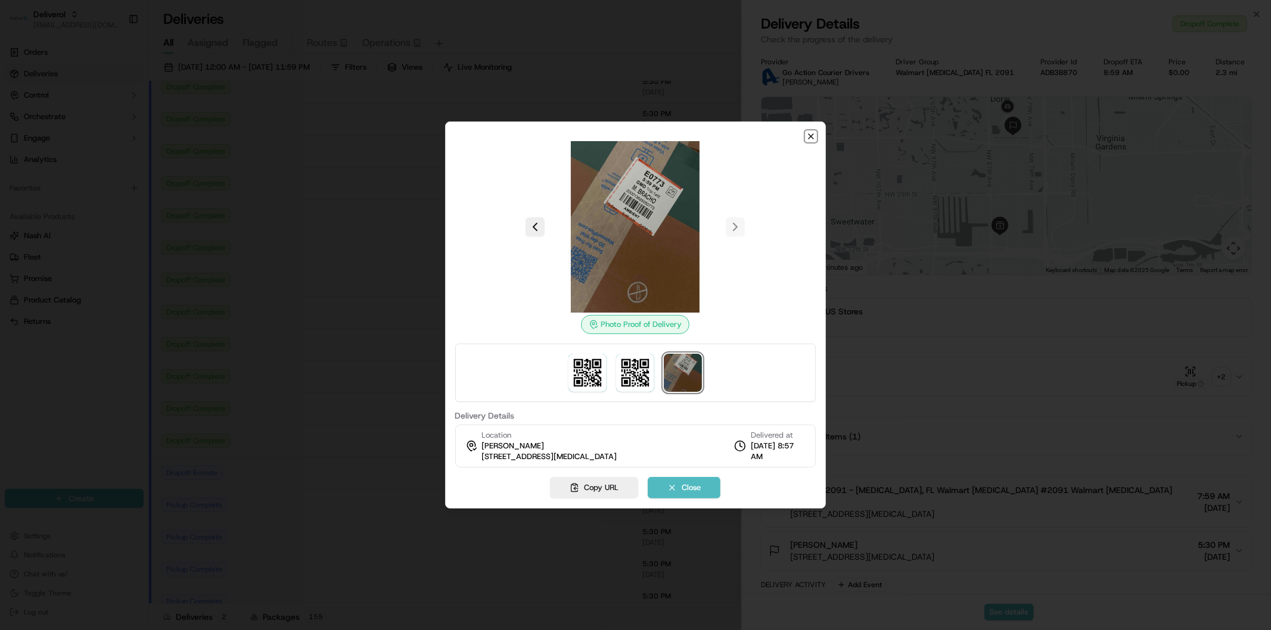
click at [813, 133] on icon "button" at bounding box center [811, 137] width 10 height 10
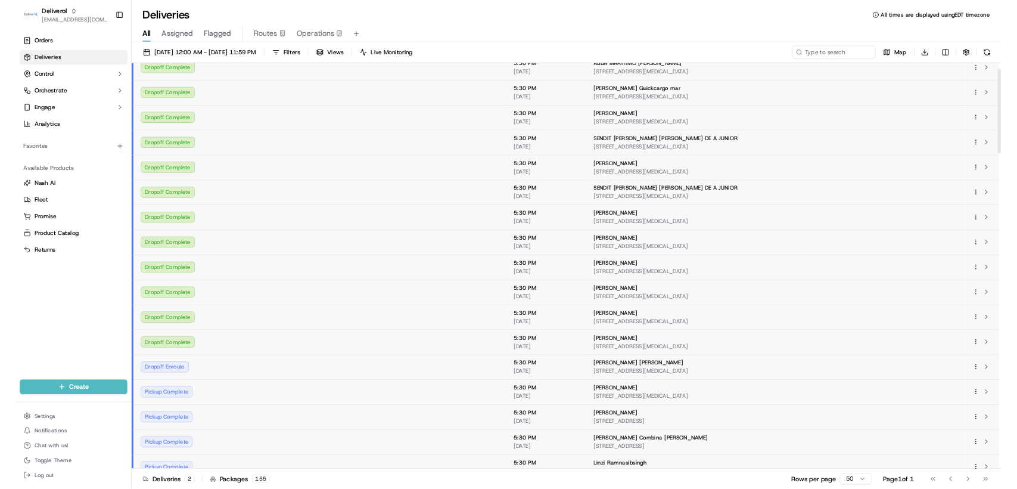
scroll to position [0, 0]
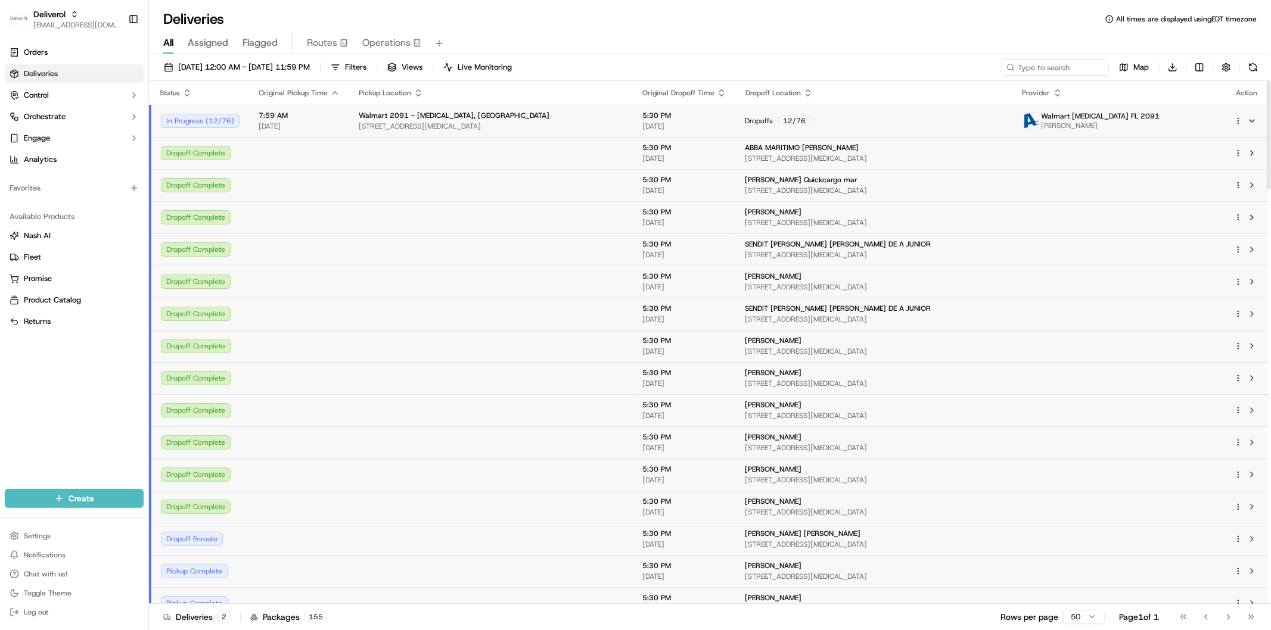
click at [549, 117] on div "Walmart 2091 - Doral, FL" at bounding box center [491, 116] width 265 height 10
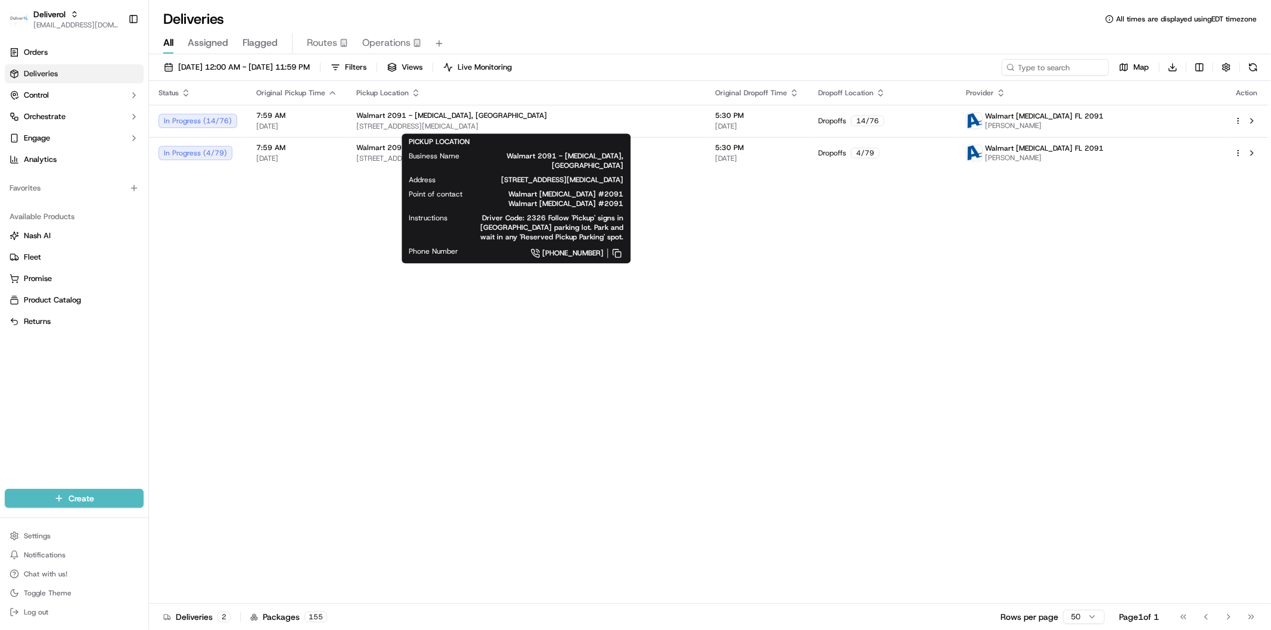
click at [241, 234] on div "Status Original Pickup Time Pickup Location Original Dropoff Time Dropoff Locat…" at bounding box center [708, 342] width 1119 height 523
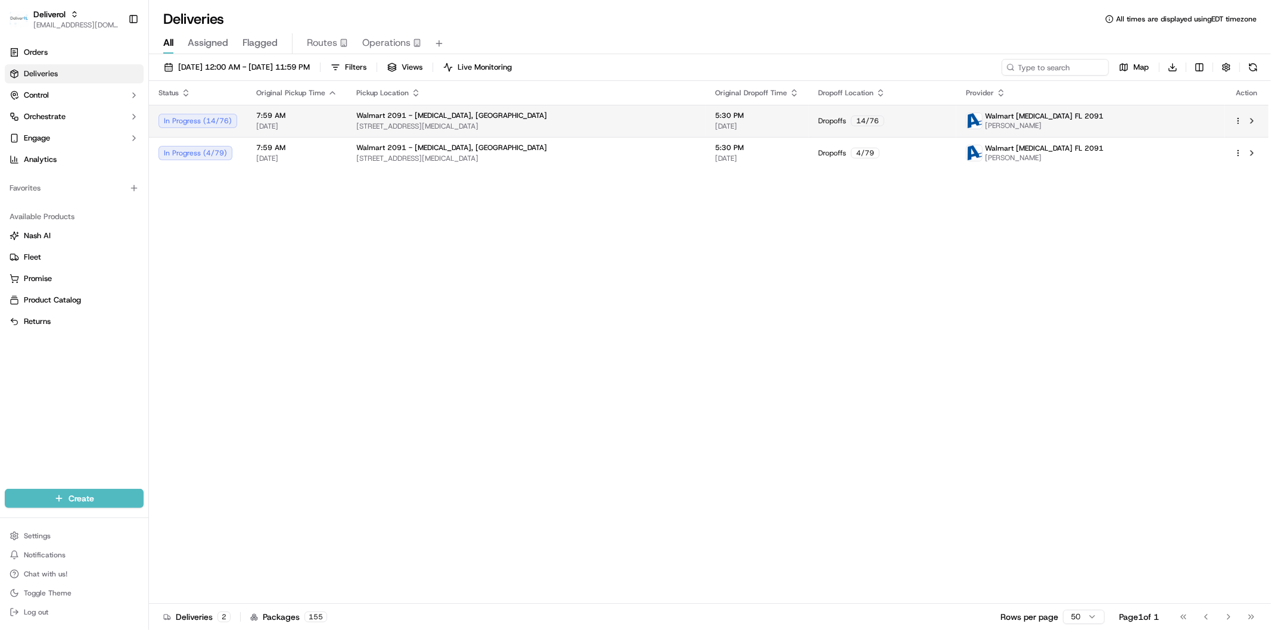
click at [326, 129] on span "[DATE]" at bounding box center [296, 127] width 81 height 10
click at [328, 132] on td "7:59 AM 09/23/2025" at bounding box center [297, 121] width 100 height 32
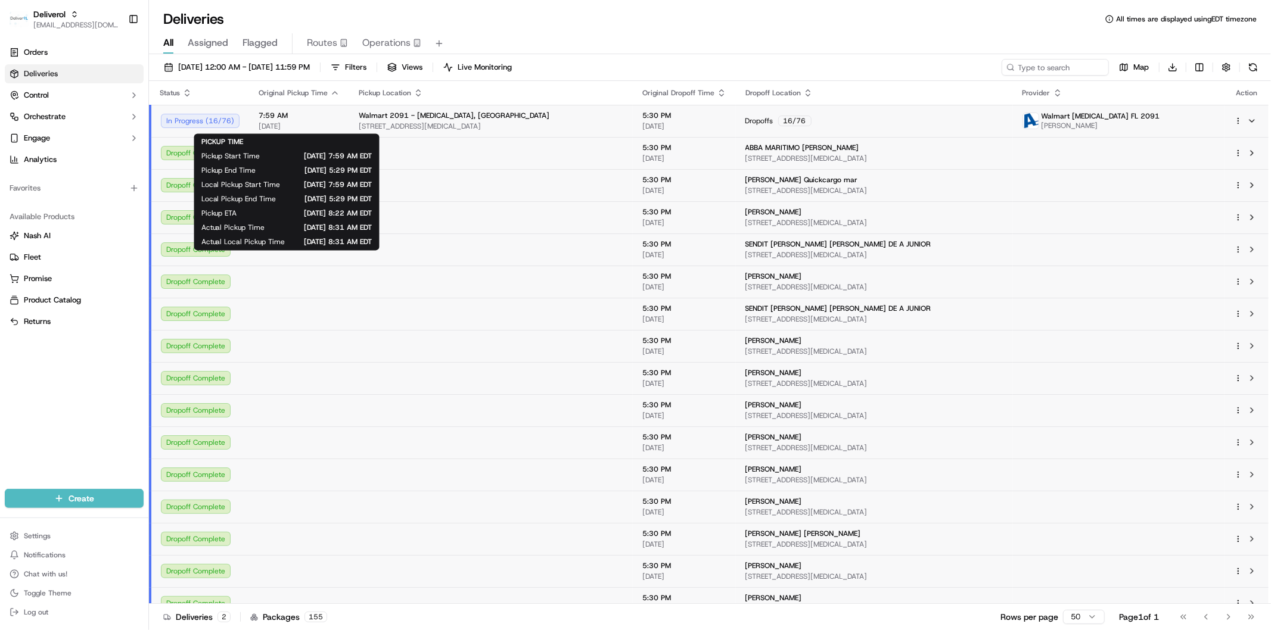
click at [530, 127] on span "[STREET_ADDRESS][MEDICAL_DATA]" at bounding box center [491, 127] width 265 height 10
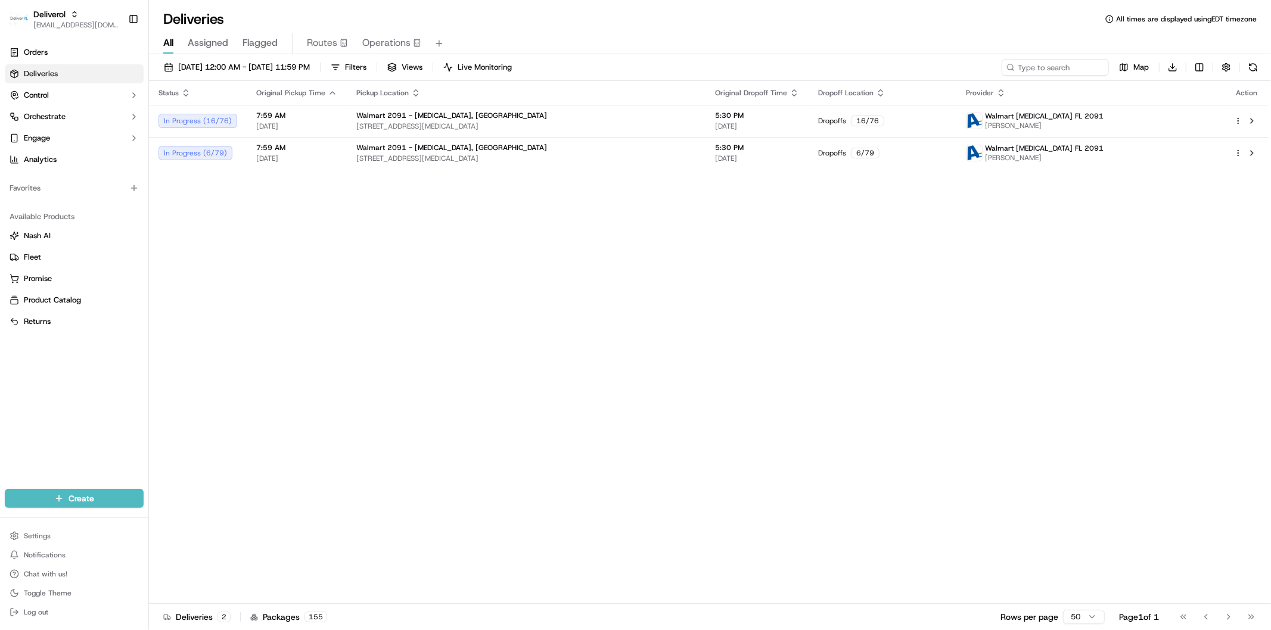
click at [735, 346] on div "Status Original Pickup Time Pickup Location Original Dropoff Time Dropoff Locat…" at bounding box center [708, 342] width 1119 height 523
click at [477, 349] on div "Status Original Pickup Time Pickup Location Original Dropoff Time Dropoff Locat…" at bounding box center [708, 342] width 1119 height 523
click at [444, 300] on div "Status Original Pickup Time Pickup Location Original Dropoff Time Dropoff Locat…" at bounding box center [708, 342] width 1119 height 523
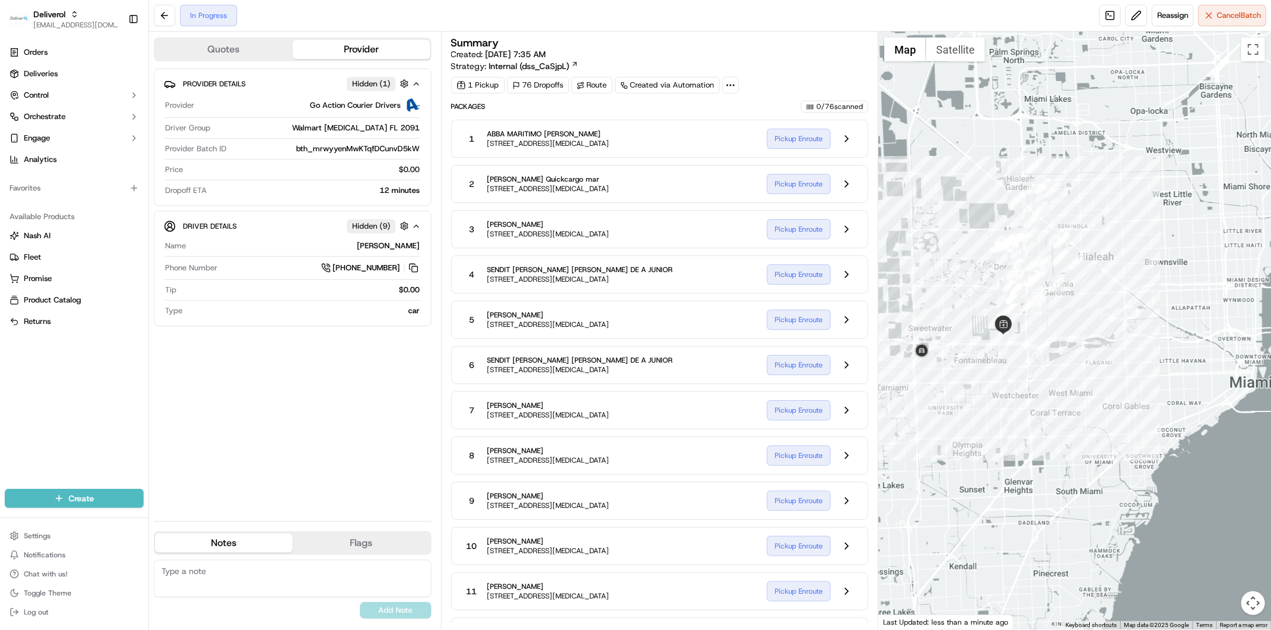
drag, startPoint x: 949, startPoint y: 380, endPoint x: 980, endPoint y: 372, distance: 31.9
click at [980, 372] on div at bounding box center [1074, 331] width 393 height 598
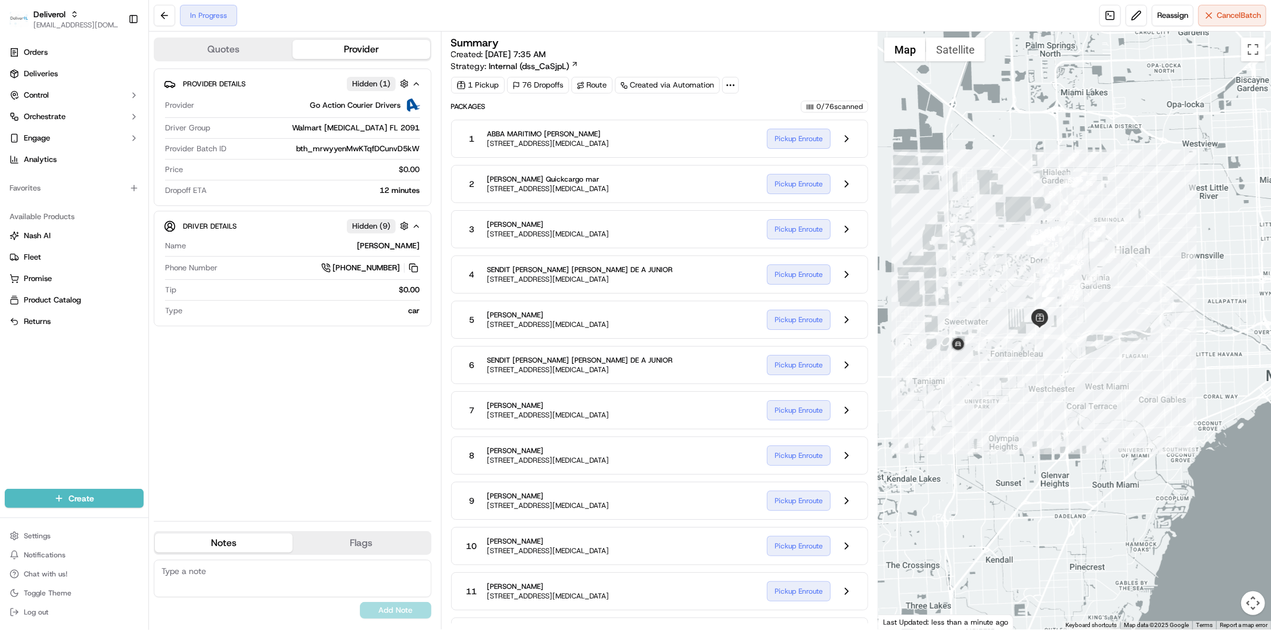
drag, startPoint x: 970, startPoint y: 380, endPoint x: 1011, endPoint y: 372, distance: 41.7
click at [1011, 372] on div at bounding box center [1074, 331] width 393 height 598
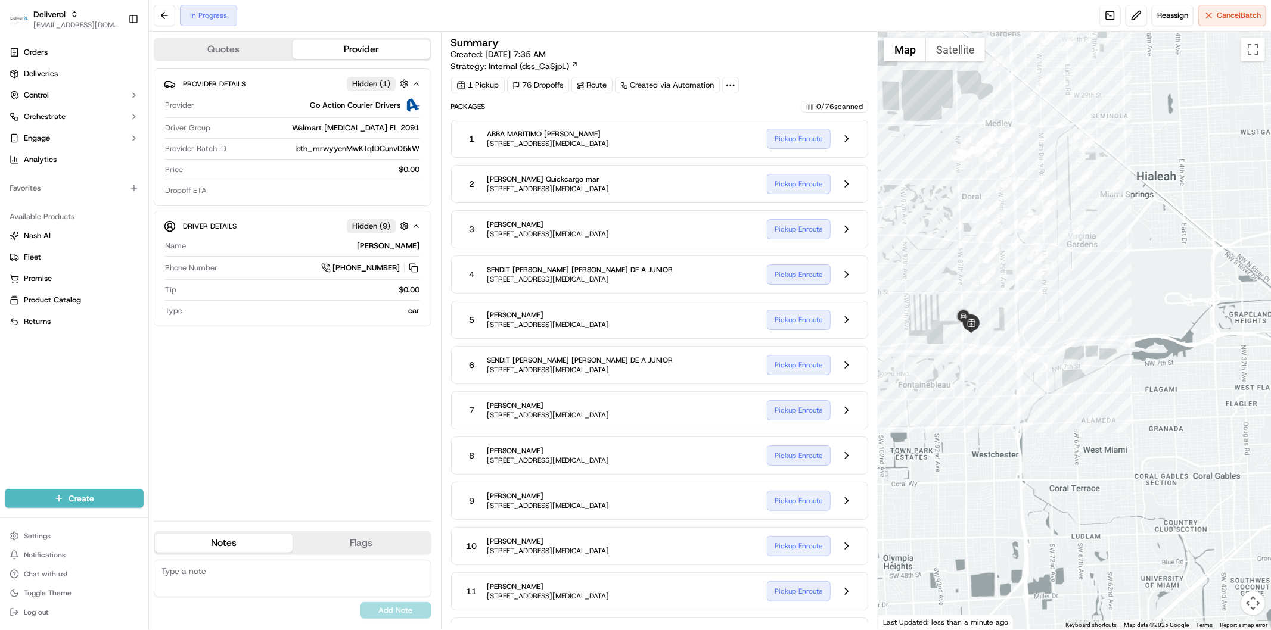
drag, startPoint x: 987, startPoint y: 347, endPoint x: 996, endPoint y: 362, distance: 16.6
click at [996, 362] on div at bounding box center [1074, 331] width 393 height 598
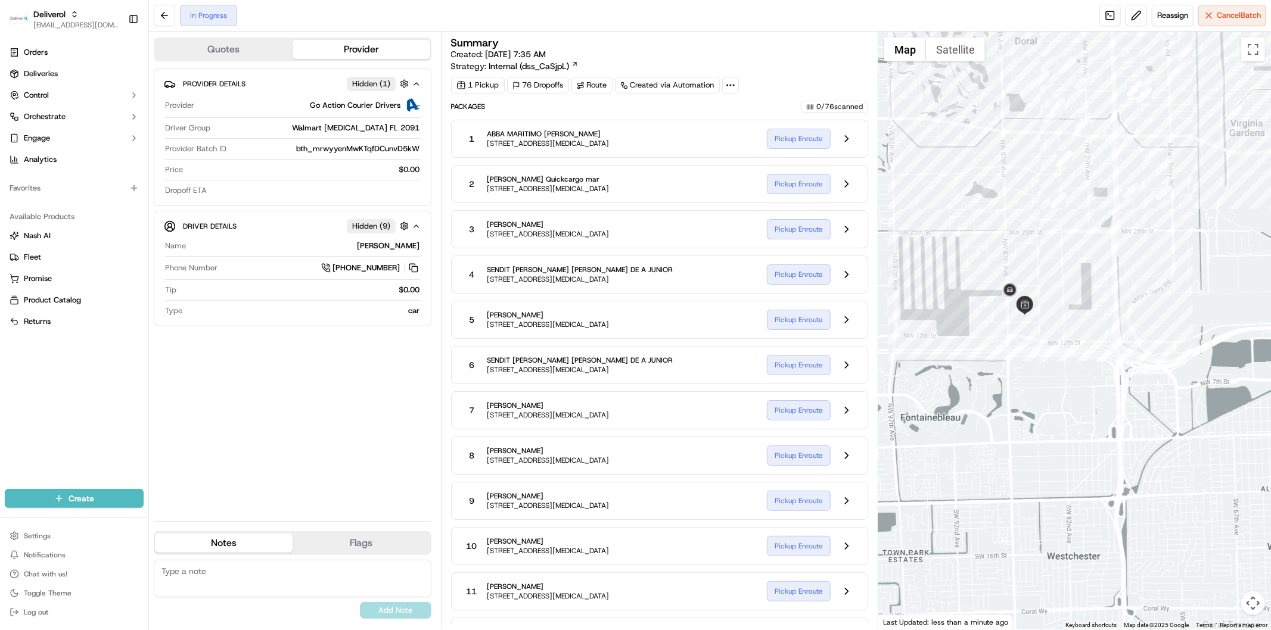
click at [1004, 354] on div at bounding box center [1074, 331] width 393 height 598
click at [1001, 362] on div at bounding box center [1074, 331] width 393 height 598
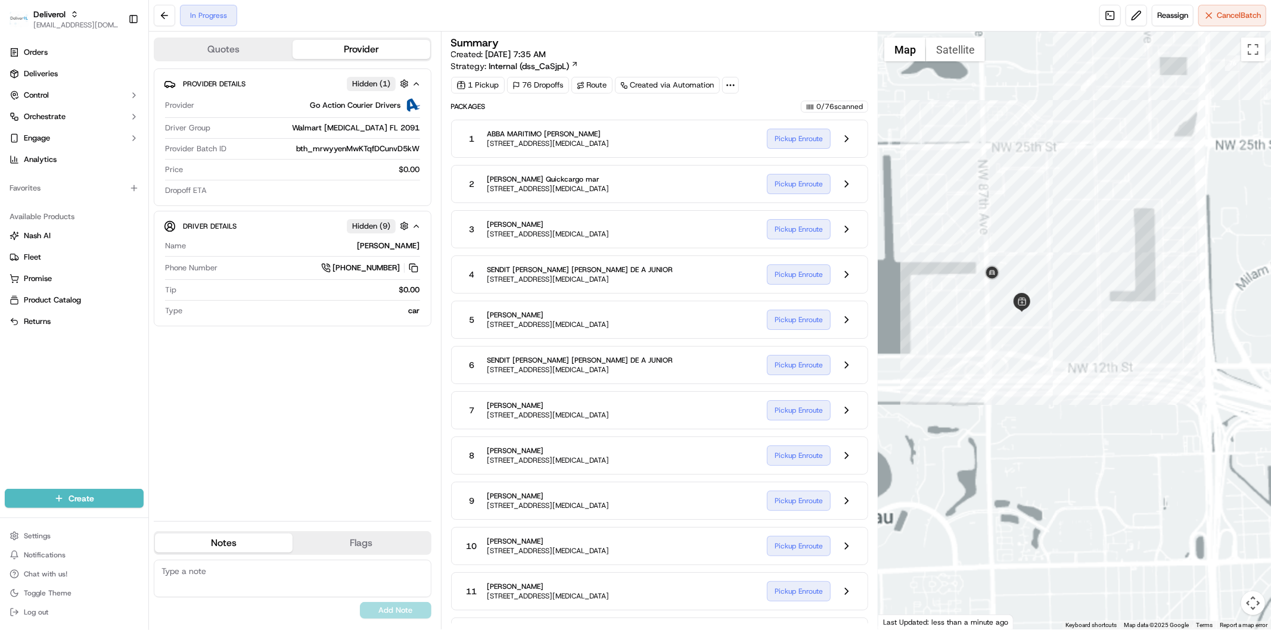
drag, startPoint x: 1021, startPoint y: 319, endPoint x: 1008, endPoint y: 350, distance: 34.0
click at [1008, 350] on div at bounding box center [1074, 331] width 393 height 598
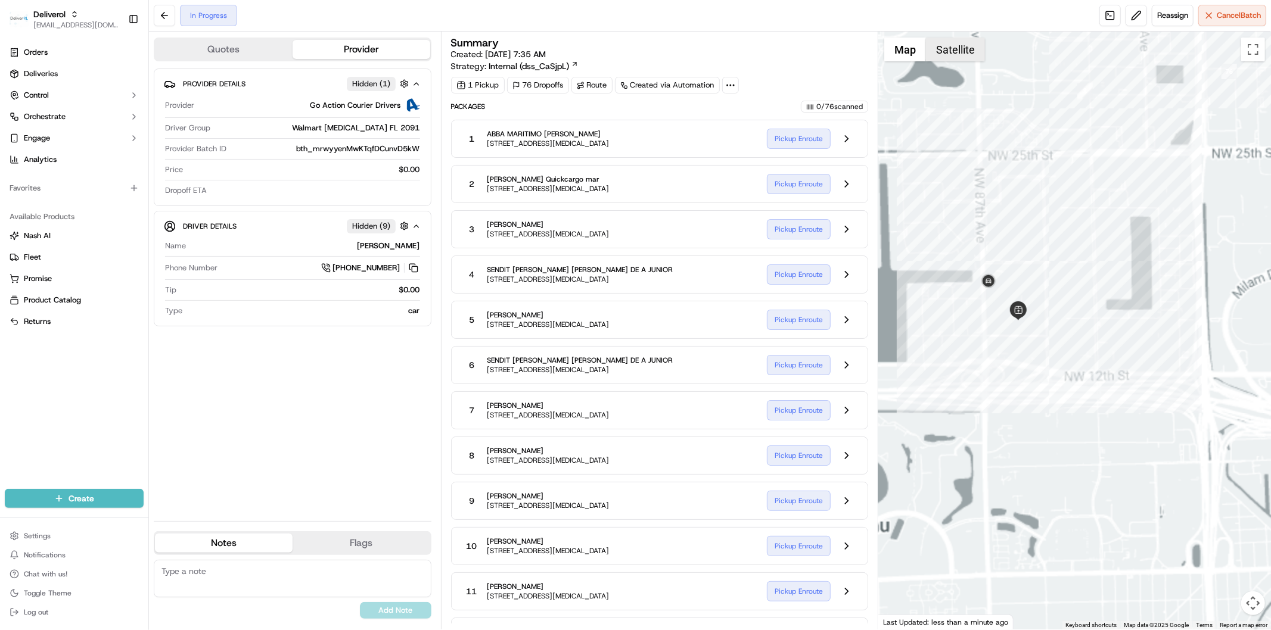
click at [962, 46] on button "Satellite" at bounding box center [955, 50] width 59 height 24
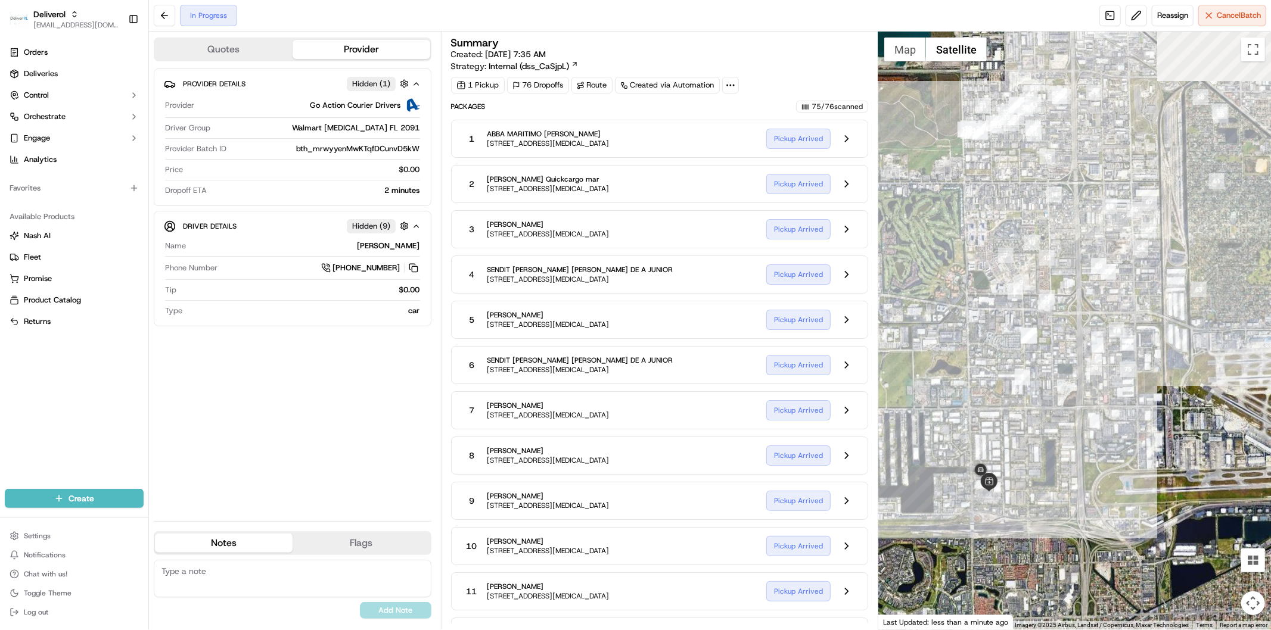
drag, startPoint x: 1133, startPoint y: 309, endPoint x: 1084, endPoint y: 444, distance: 144.2
click at [1084, 444] on div at bounding box center [1074, 331] width 393 height 598
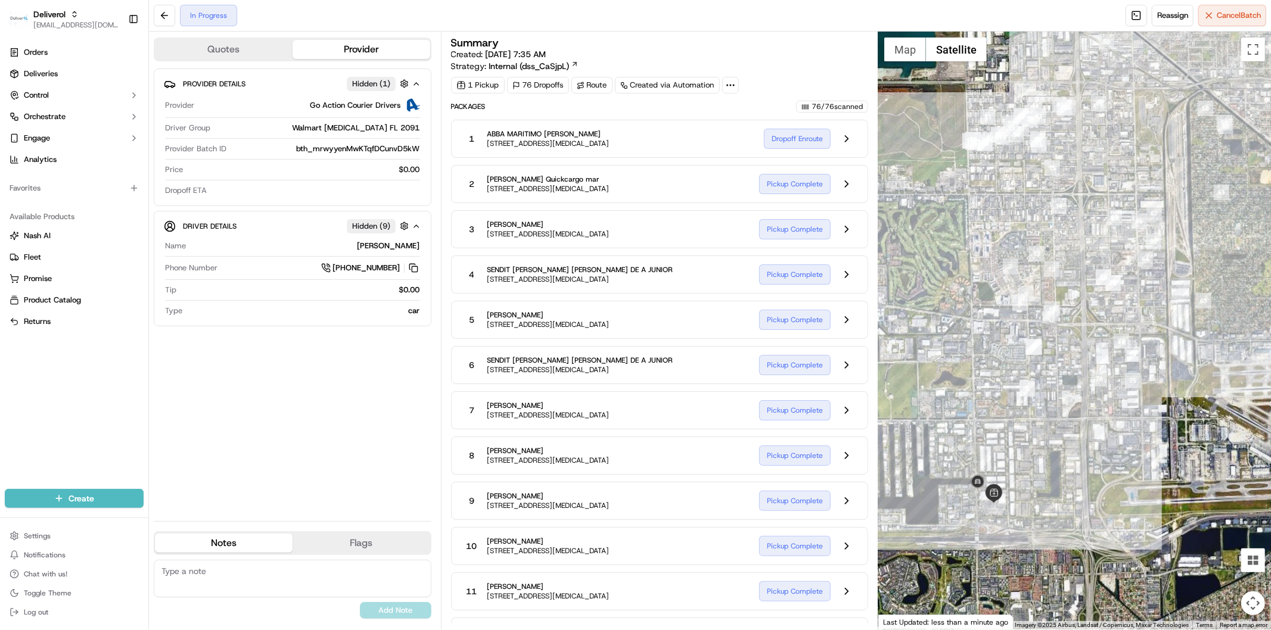
drag, startPoint x: 1024, startPoint y: 406, endPoint x: 1031, endPoint y: 421, distance: 16.5
click at [1031, 421] on div at bounding box center [1074, 331] width 393 height 598
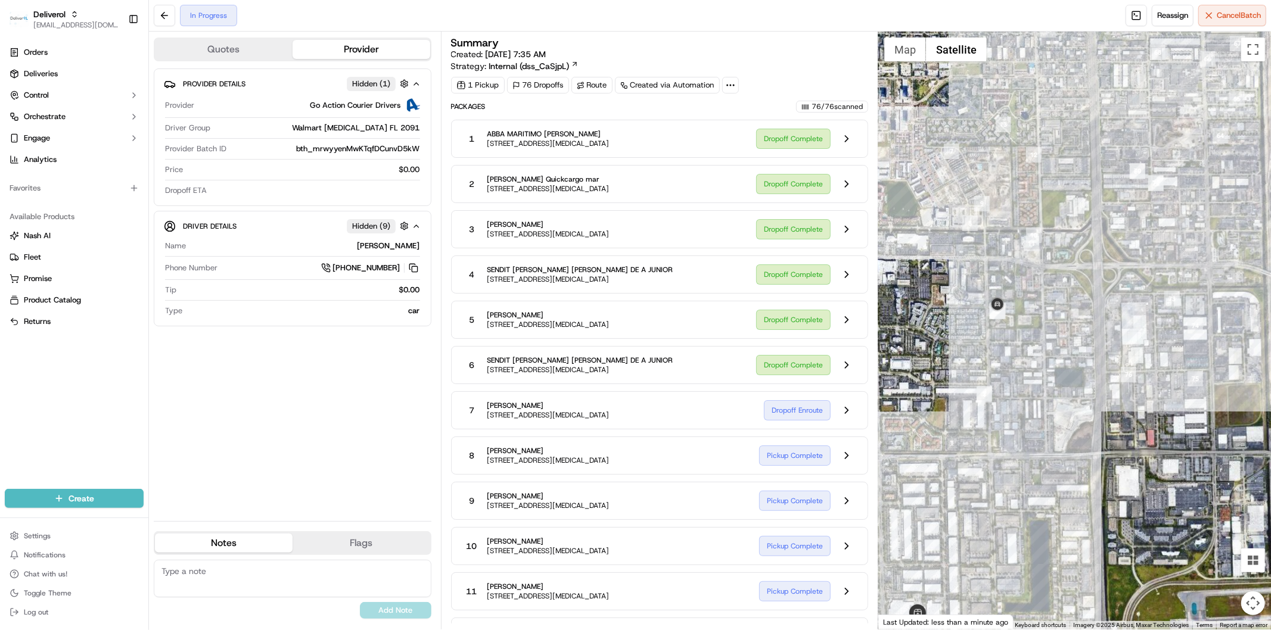
drag, startPoint x: 984, startPoint y: 384, endPoint x: 986, endPoint y: 420, distance: 36.4
click at [986, 420] on div at bounding box center [1074, 331] width 393 height 598
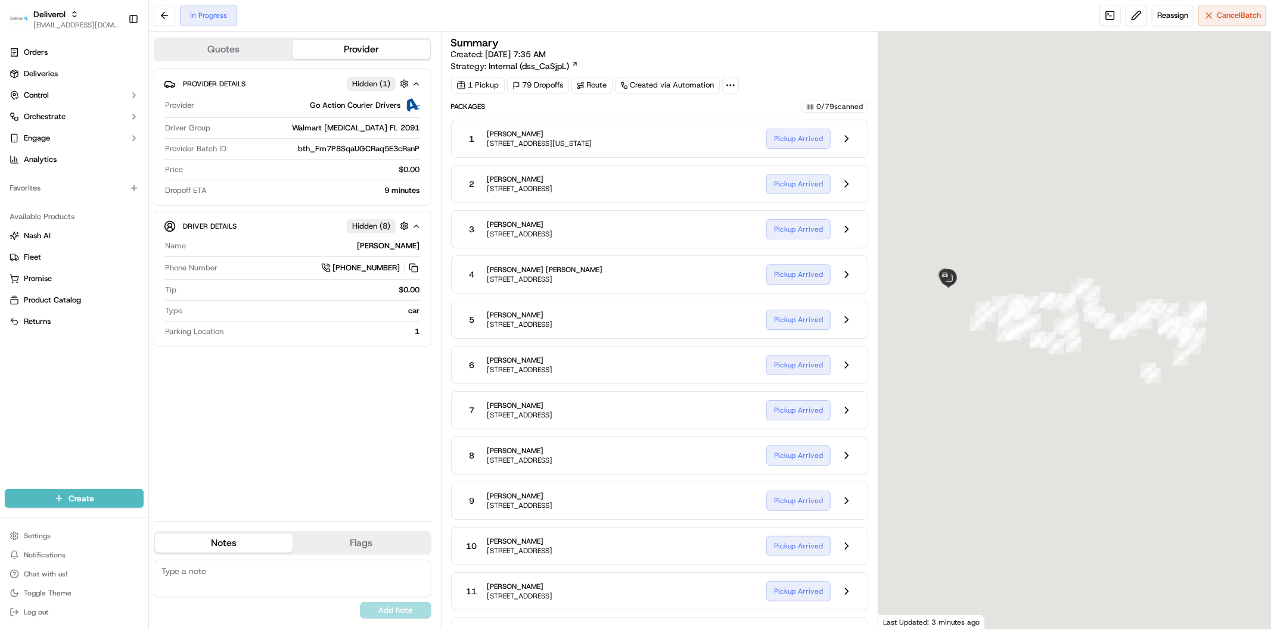
drag, startPoint x: 988, startPoint y: 388, endPoint x: 1007, endPoint y: 384, distance: 19.5
click at [1007, 384] on div at bounding box center [1074, 331] width 393 height 598
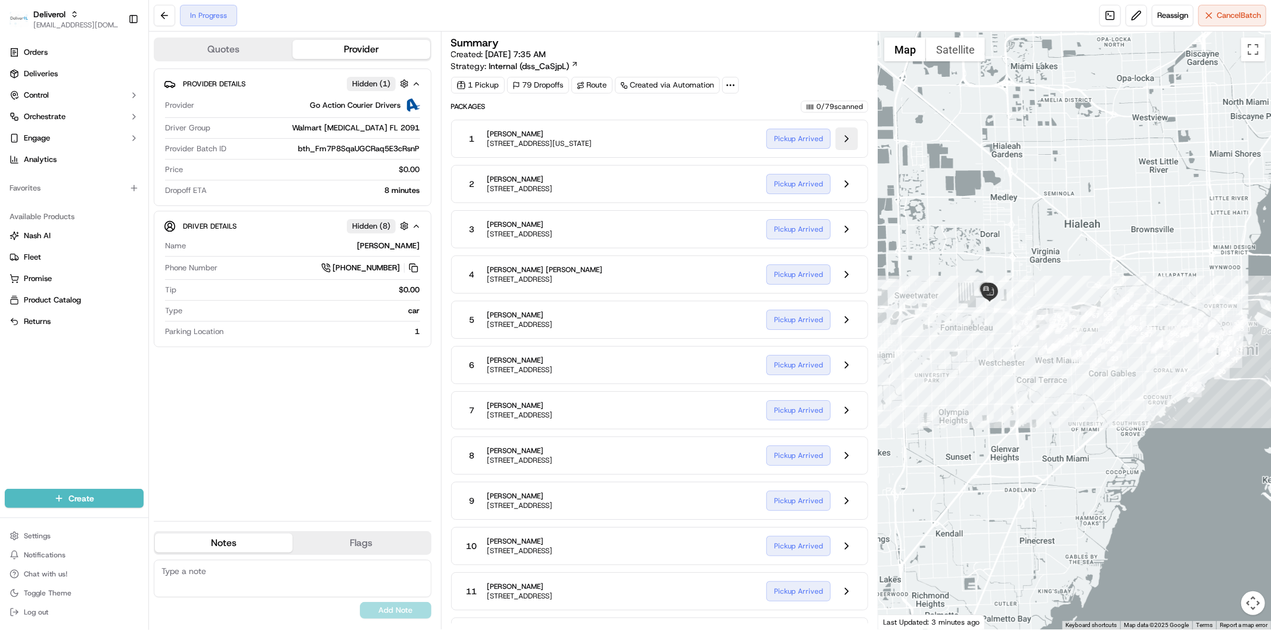
click at [844, 142] on button at bounding box center [846, 138] width 23 height 23
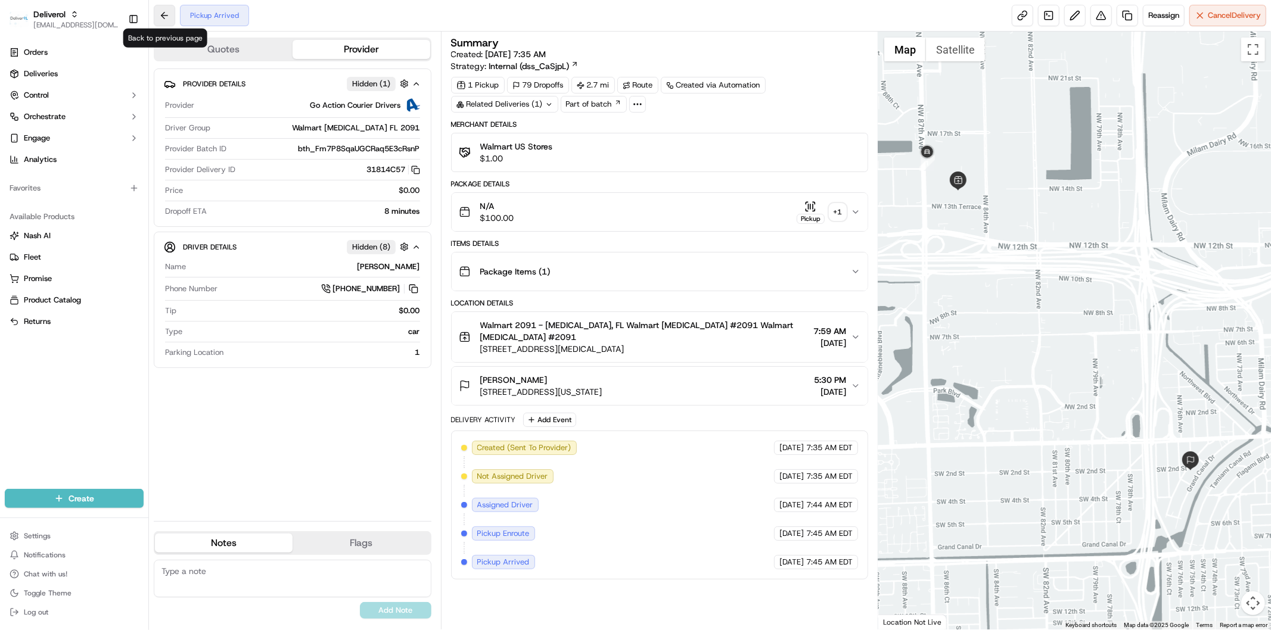
click at [166, 21] on button at bounding box center [164, 15] width 21 height 21
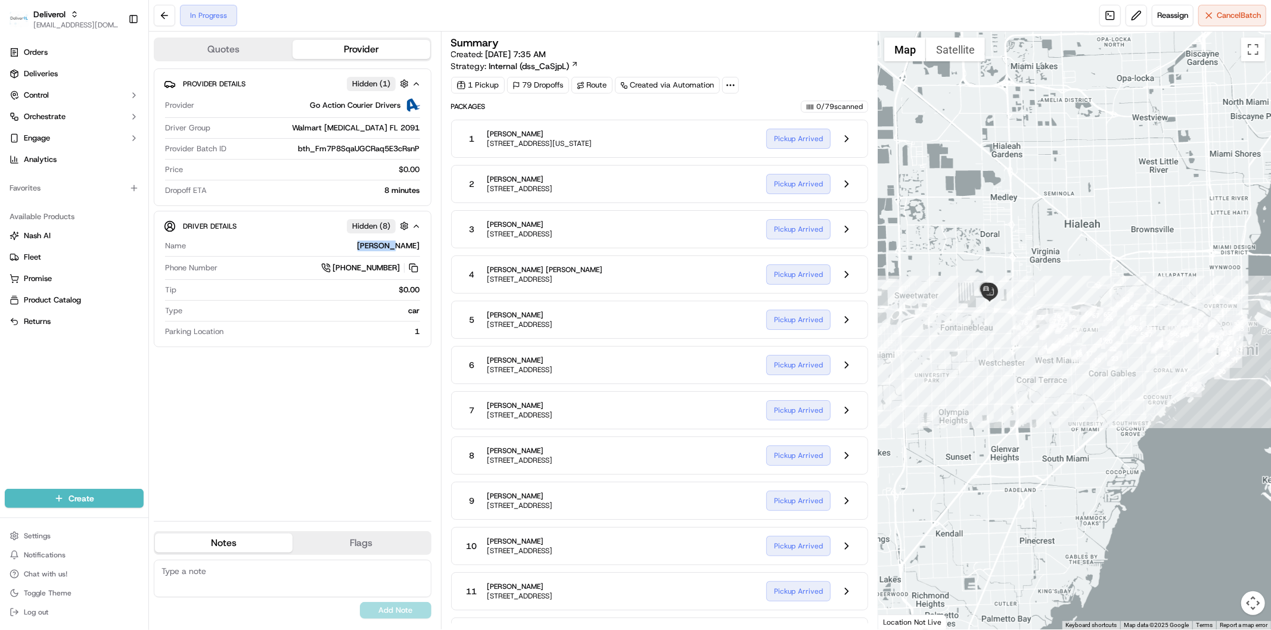
drag, startPoint x: 379, startPoint y: 245, endPoint x: 385, endPoint y: 246, distance: 6.1
click at [385, 246] on div "[PERSON_NAME]" at bounding box center [305, 246] width 229 height 11
click at [841, 141] on button at bounding box center [846, 138] width 23 height 23
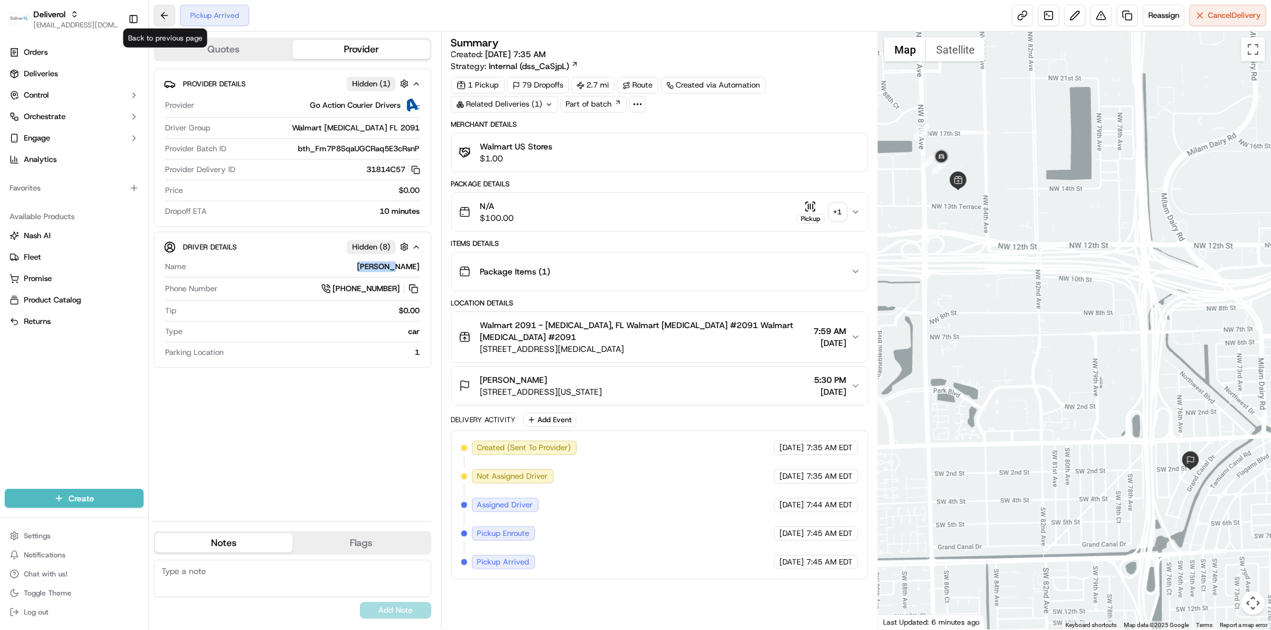
click at [163, 11] on button at bounding box center [164, 15] width 21 height 21
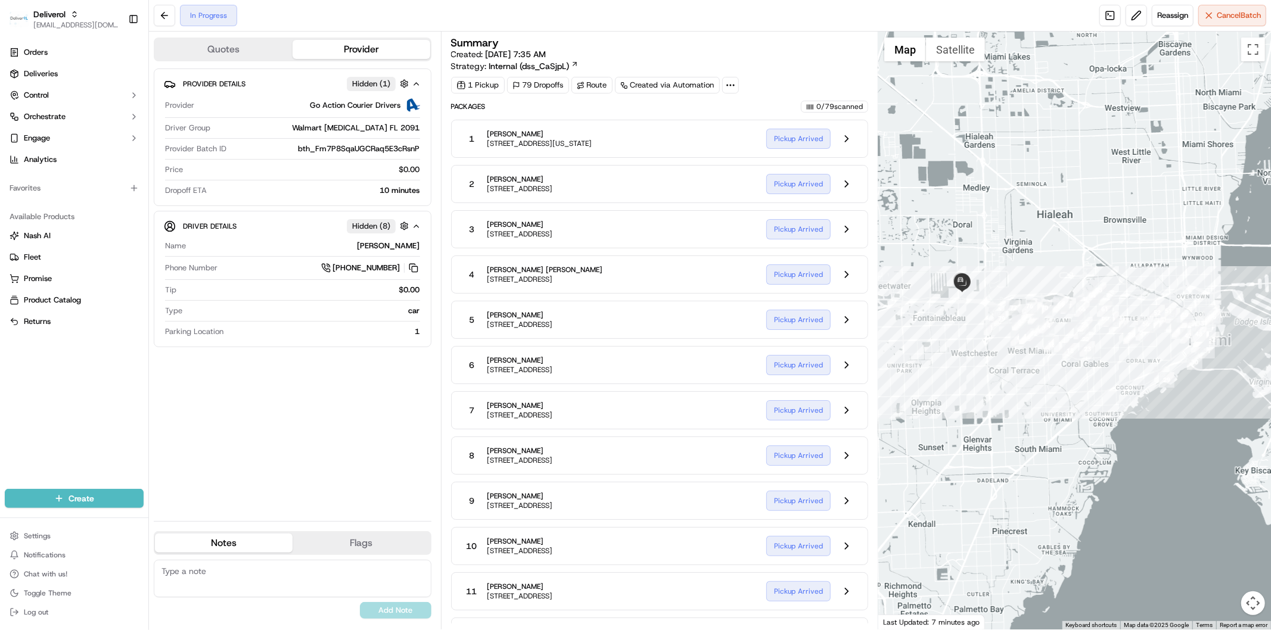
click at [831, 104] on div "0 / 79 scanned" at bounding box center [834, 107] width 67 height 12
drag, startPoint x: 1039, startPoint y: 385, endPoint x: 1010, endPoint y: 377, distance: 29.8
click at [1010, 377] on div at bounding box center [1074, 331] width 393 height 598
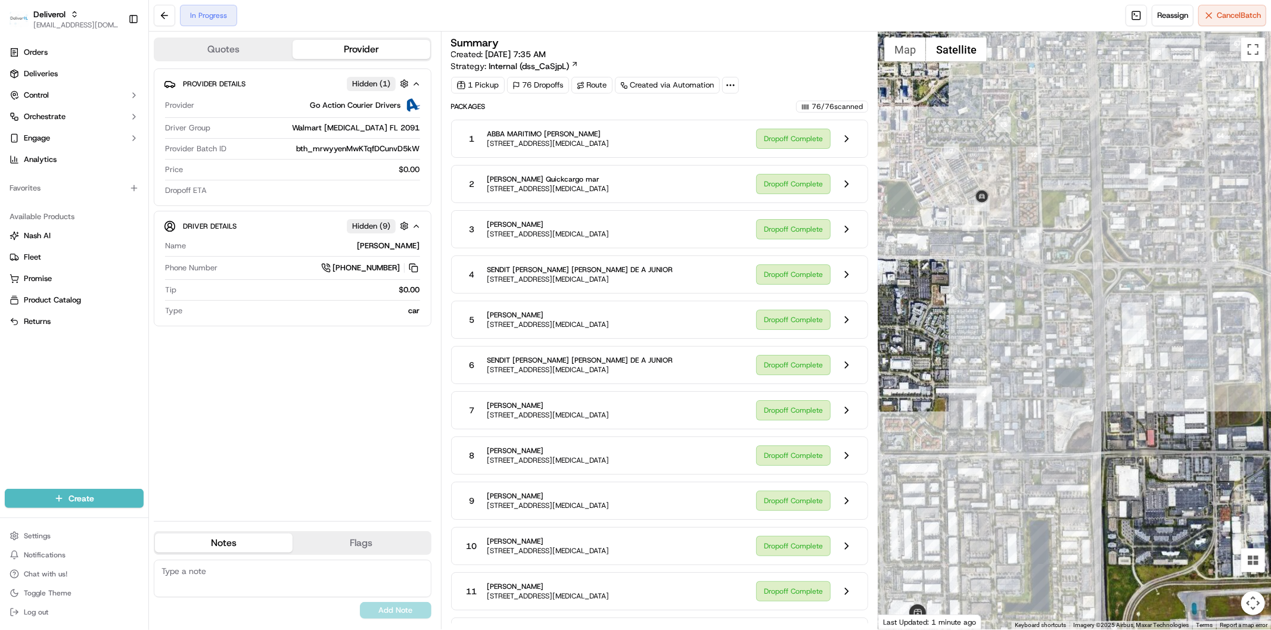
scroll to position [198, 0]
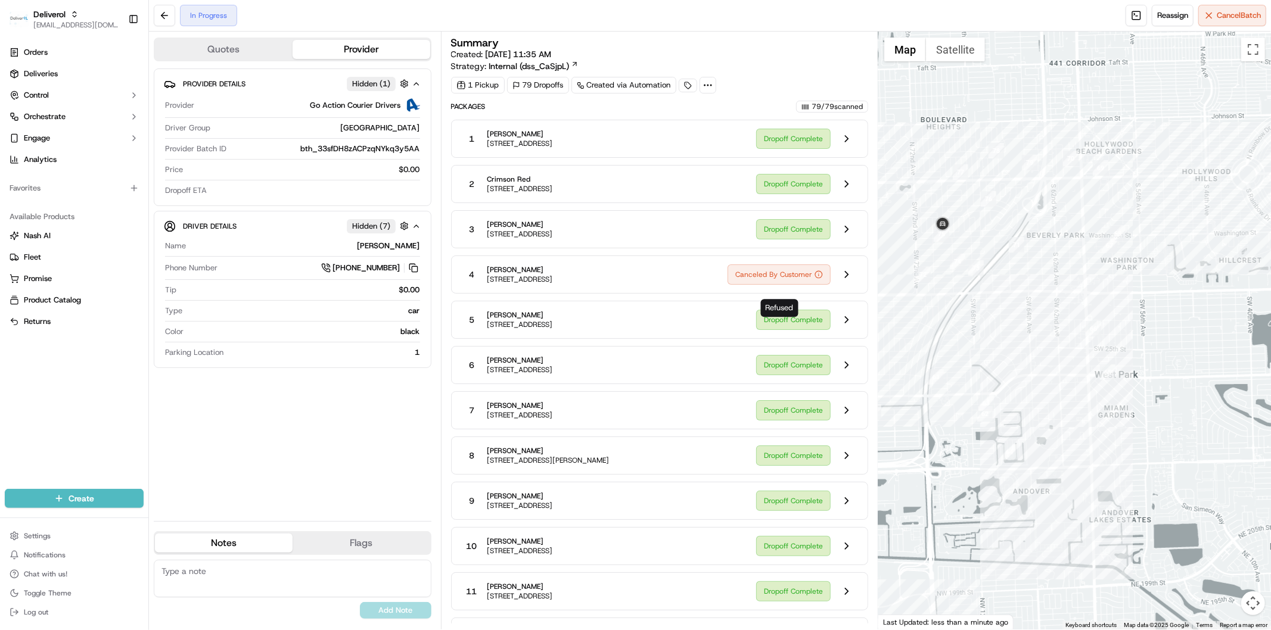
scroll to position [3084, 0]
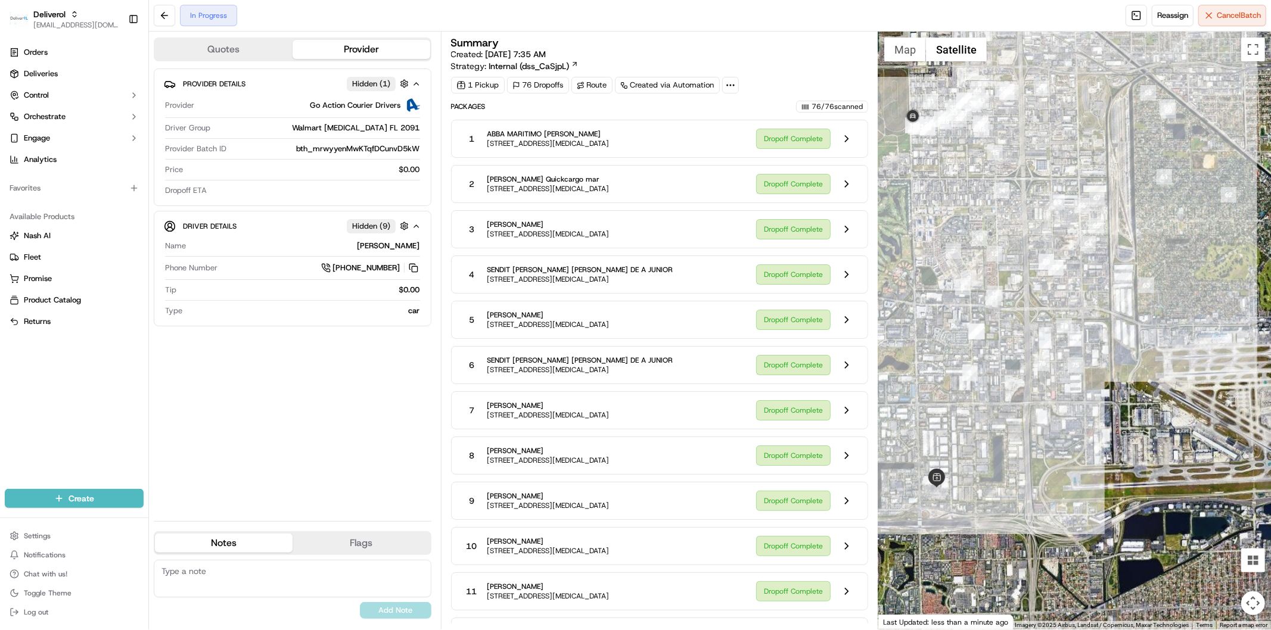
click at [974, 362] on div at bounding box center [1074, 331] width 393 height 598
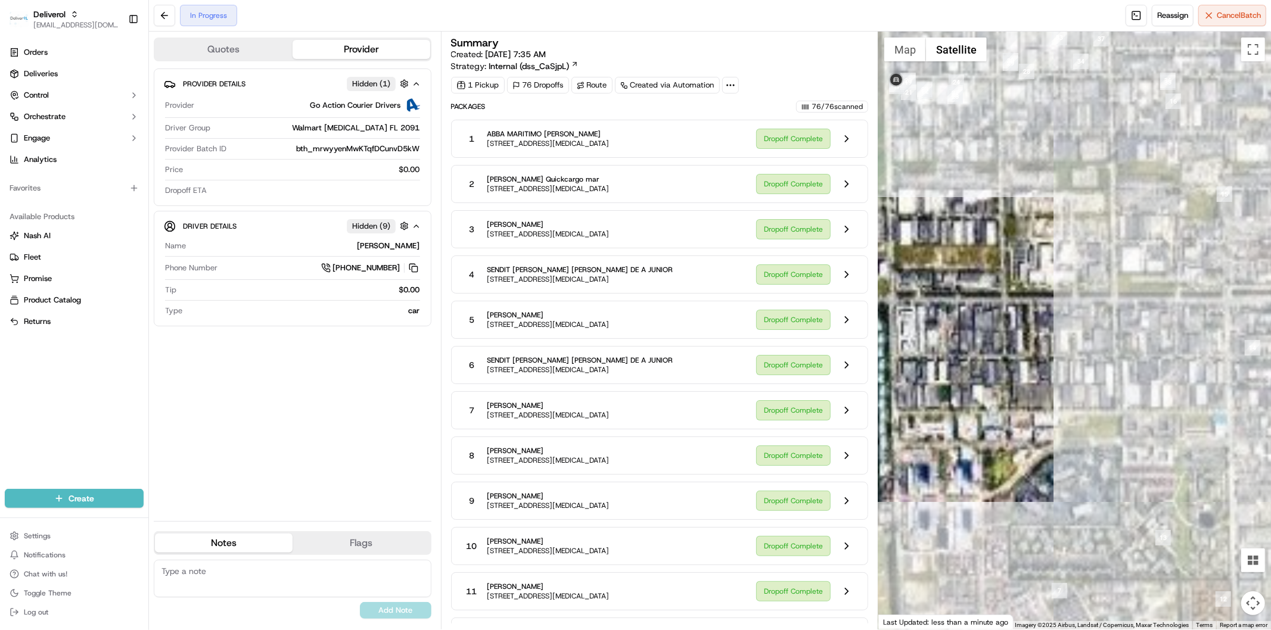
scroll to position [198, 0]
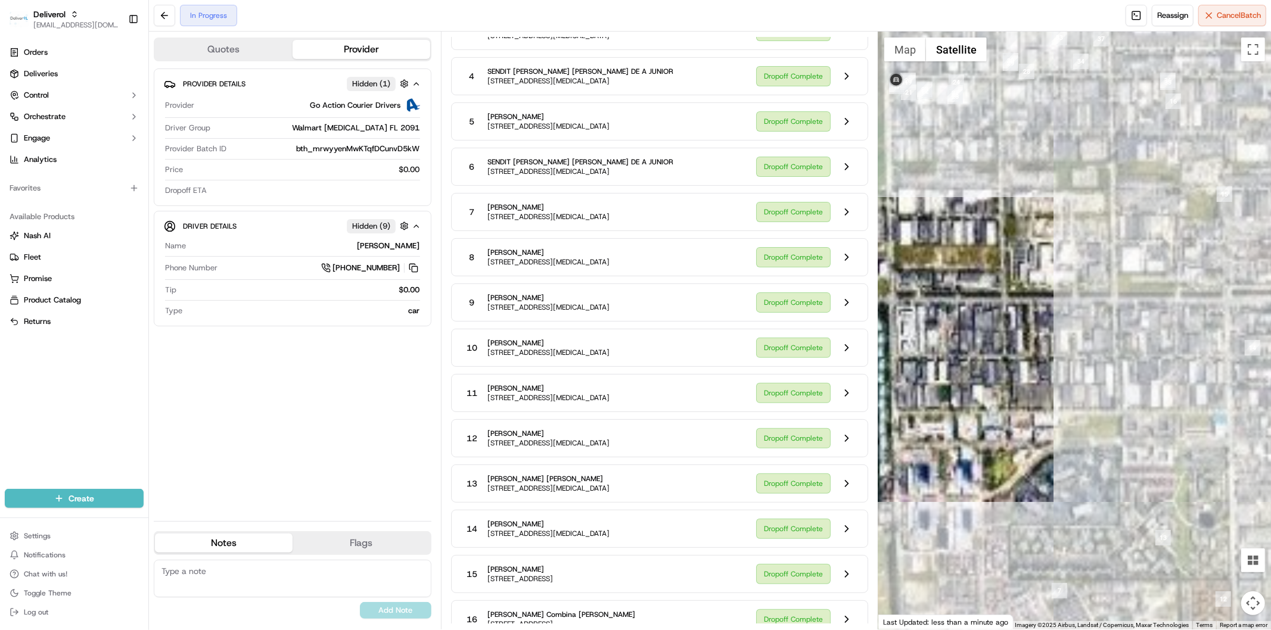
drag, startPoint x: 995, startPoint y: 368, endPoint x: 986, endPoint y: 368, distance: 8.9
click at [1025, 423] on div at bounding box center [1074, 331] width 393 height 598
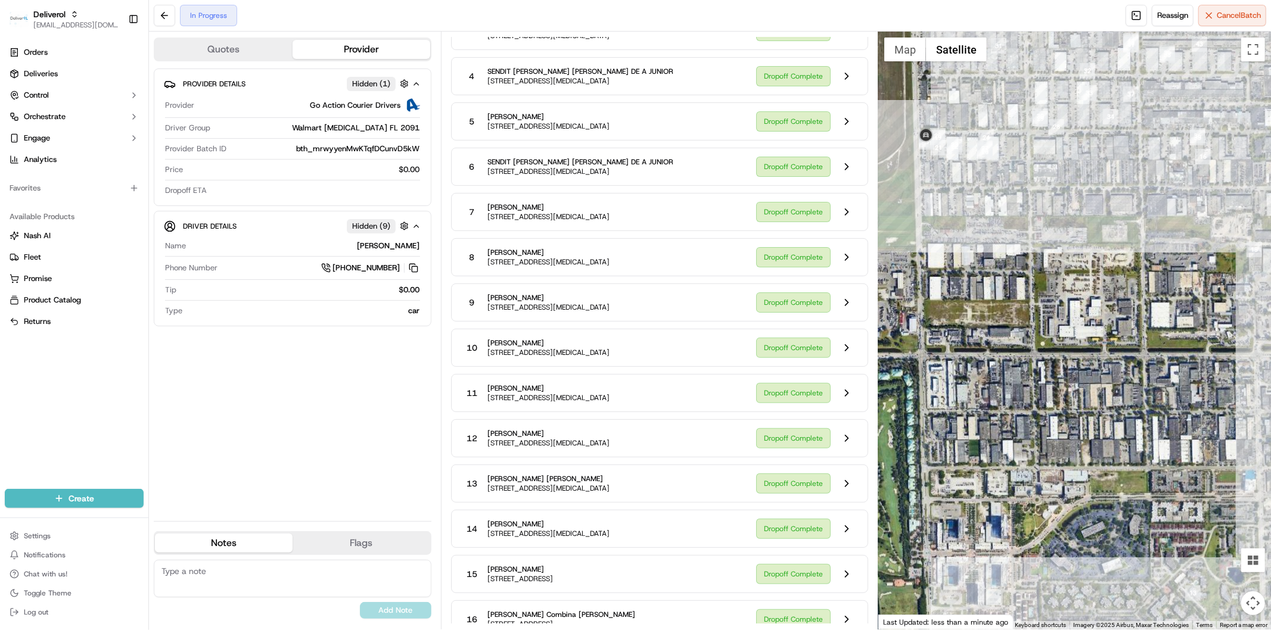
click at [987, 372] on div at bounding box center [1074, 331] width 393 height 598
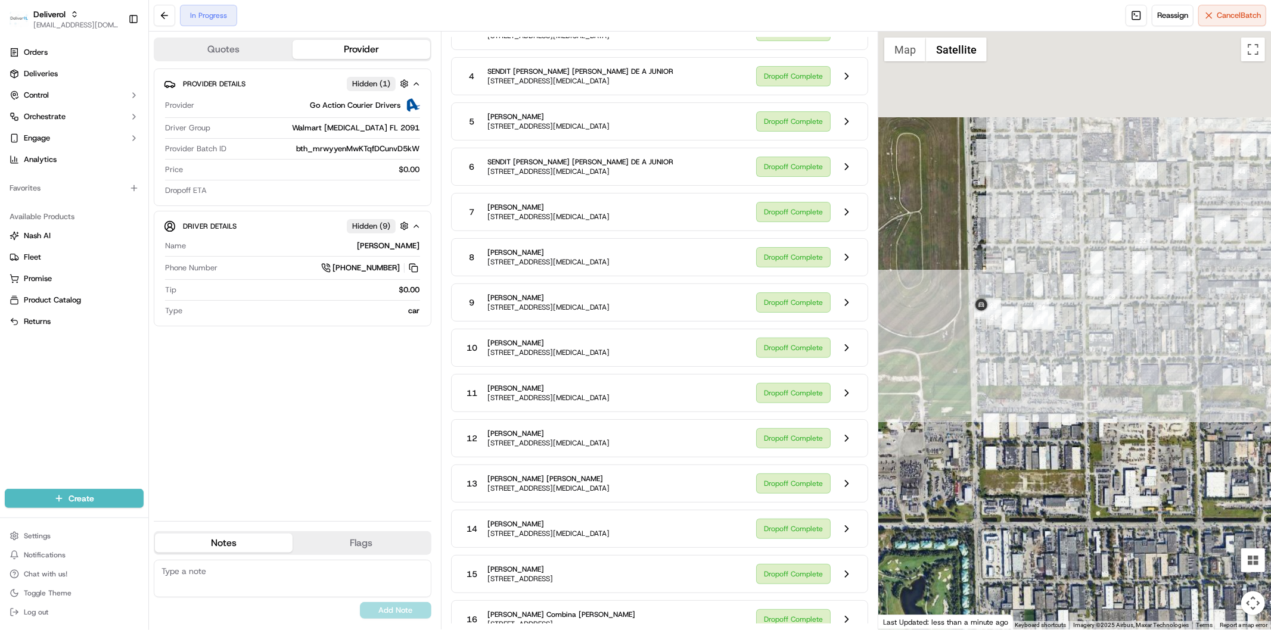
drag, startPoint x: 952, startPoint y: 201, endPoint x: 1024, endPoint y: 360, distance: 174.9
click at [1009, 388] on div at bounding box center [1074, 331] width 393 height 598
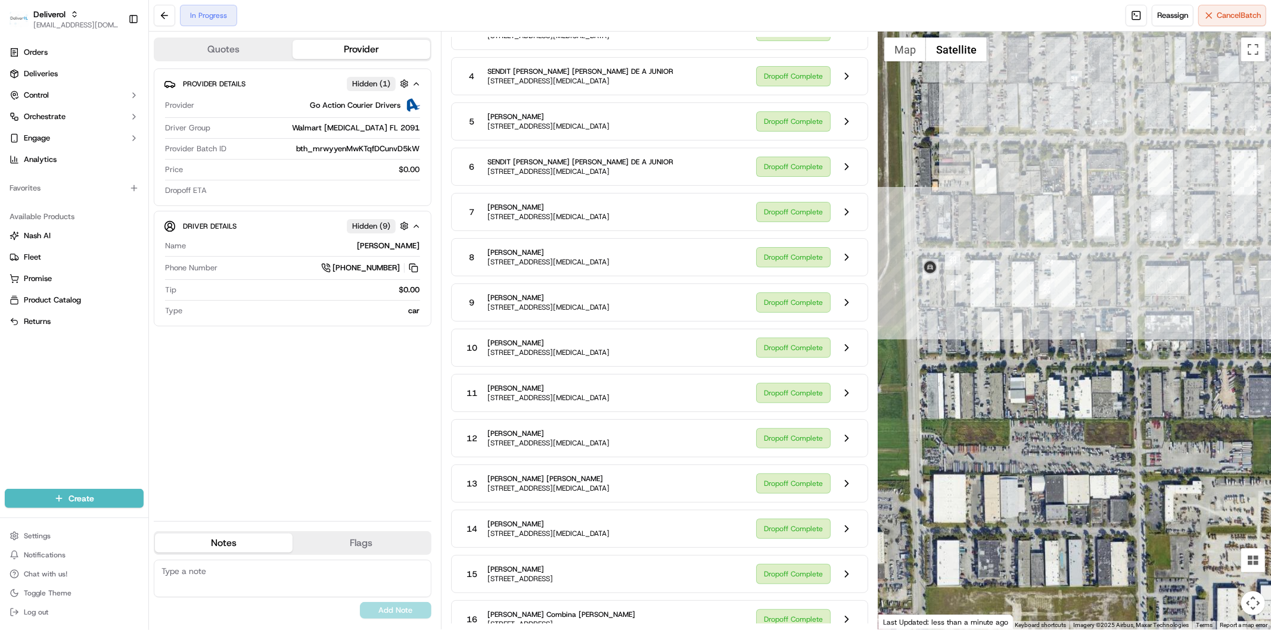
click at [888, 310] on div at bounding box center [1074, 331] width 393 height 598
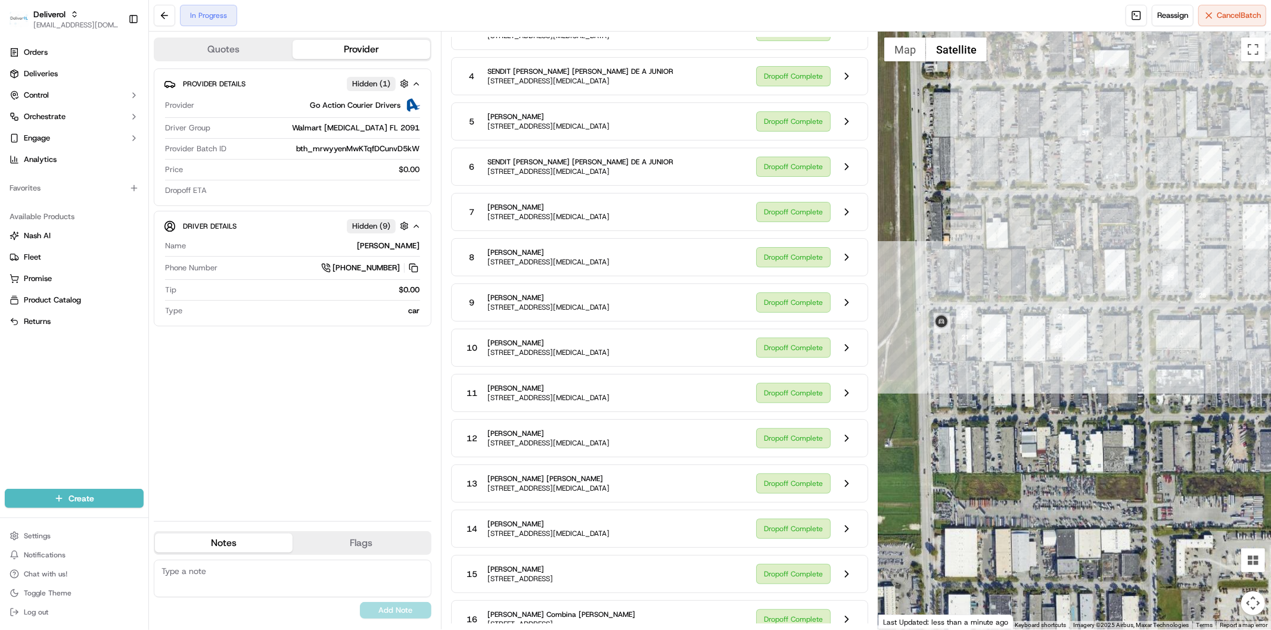
drag, startPoint x: 915, startPoint y: 318, endPoint x: 928, endPoint y: 381, distance: 64.4
click at [928, 381] on div at bounding box center [1074, 331] width 393 height 598
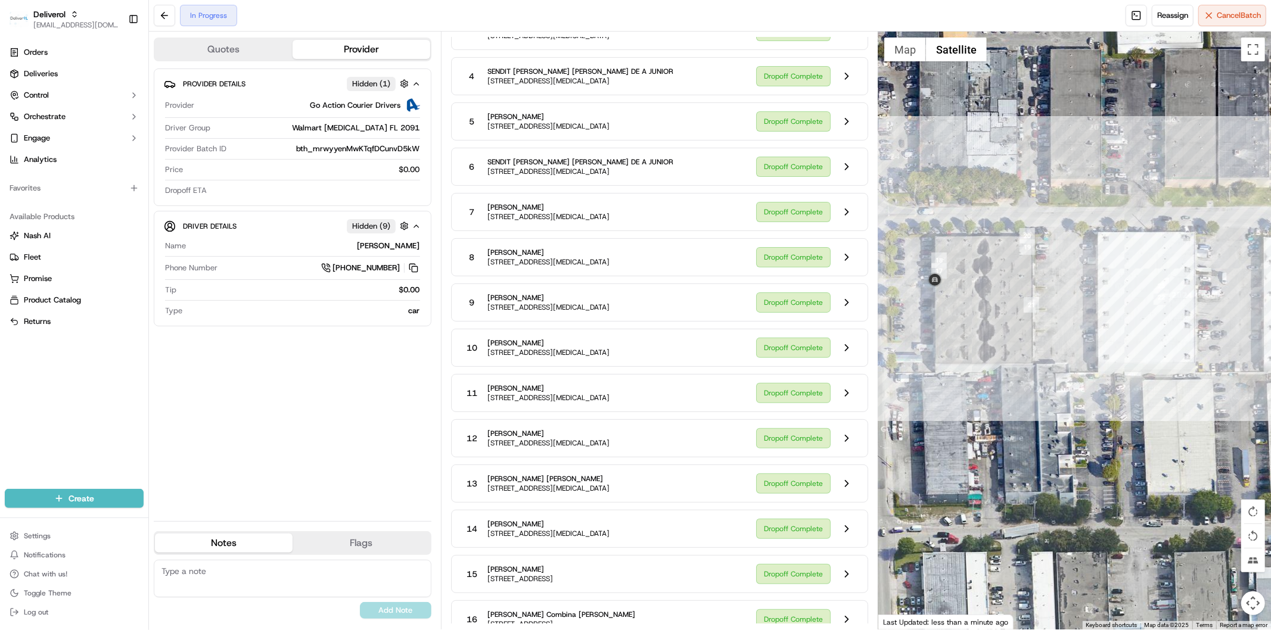
drag, startPoint x: 928, startPoint y: 353, endPoint x: 995, endPoint y: 379, distance: 71.5
click at [995, 379] on div at bounding box center [1074, 331] width 393 height 598
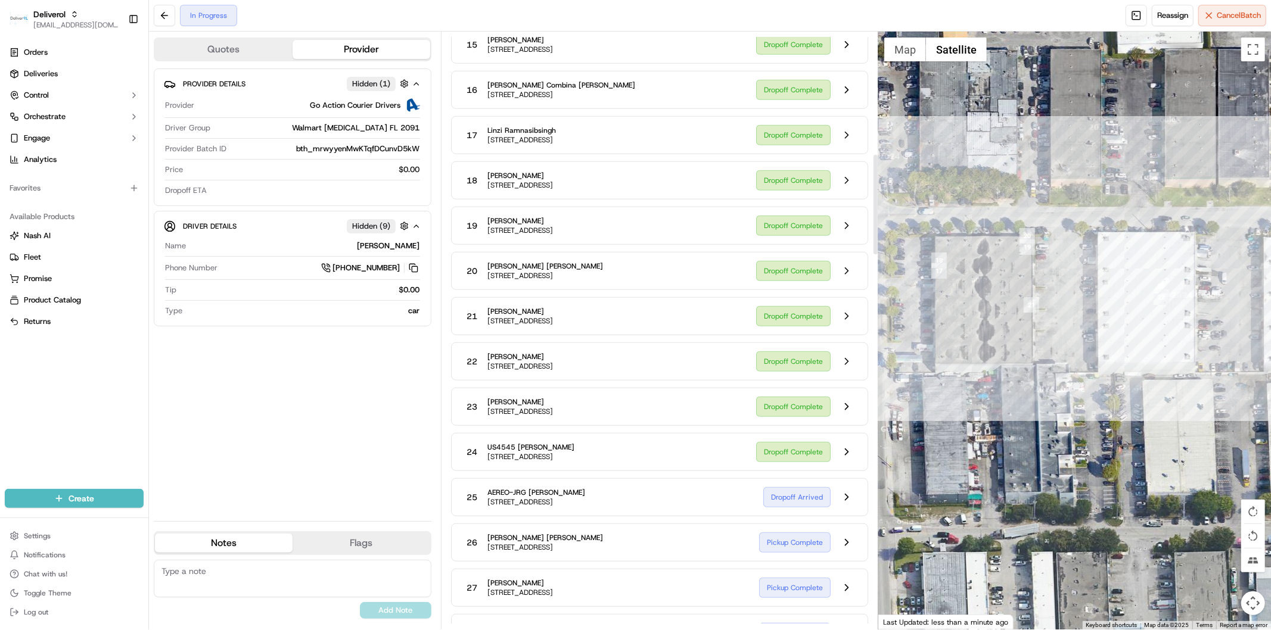
scroll to position [794, 0]
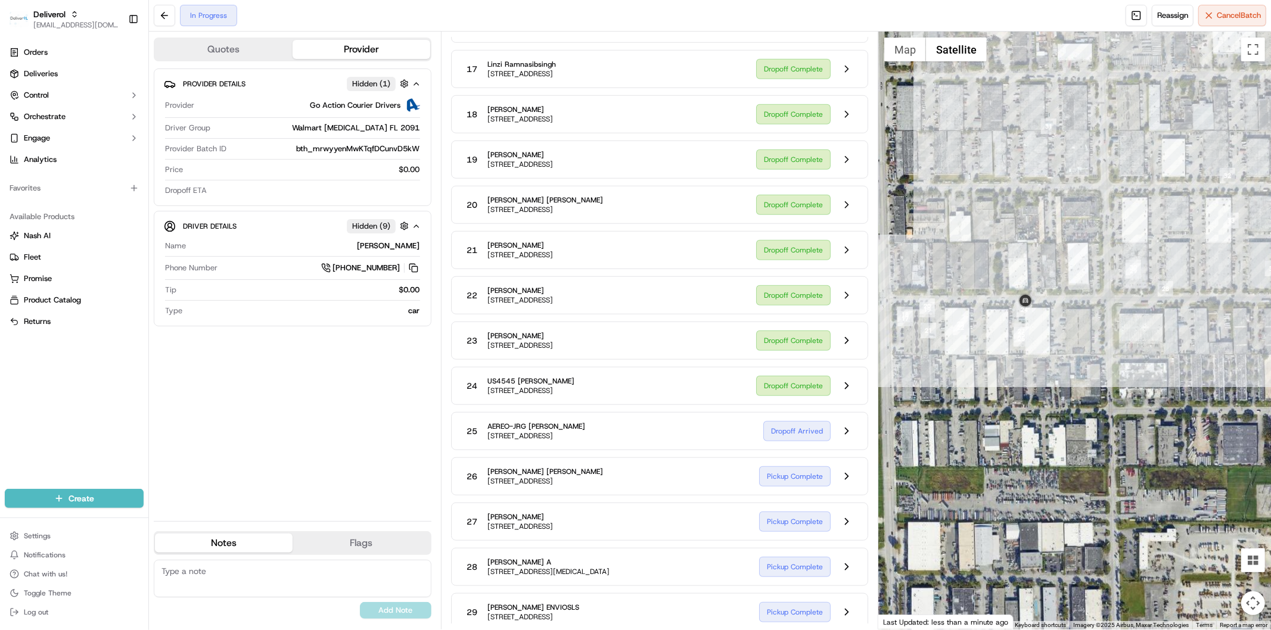
drag, startPoint x: 1004, startPoint y: 425, endPoint x: 984, endPoint y: 396, distance: 35.2
click at [984, 396] on div at bounding box center [1074, 331] width 393 height 598
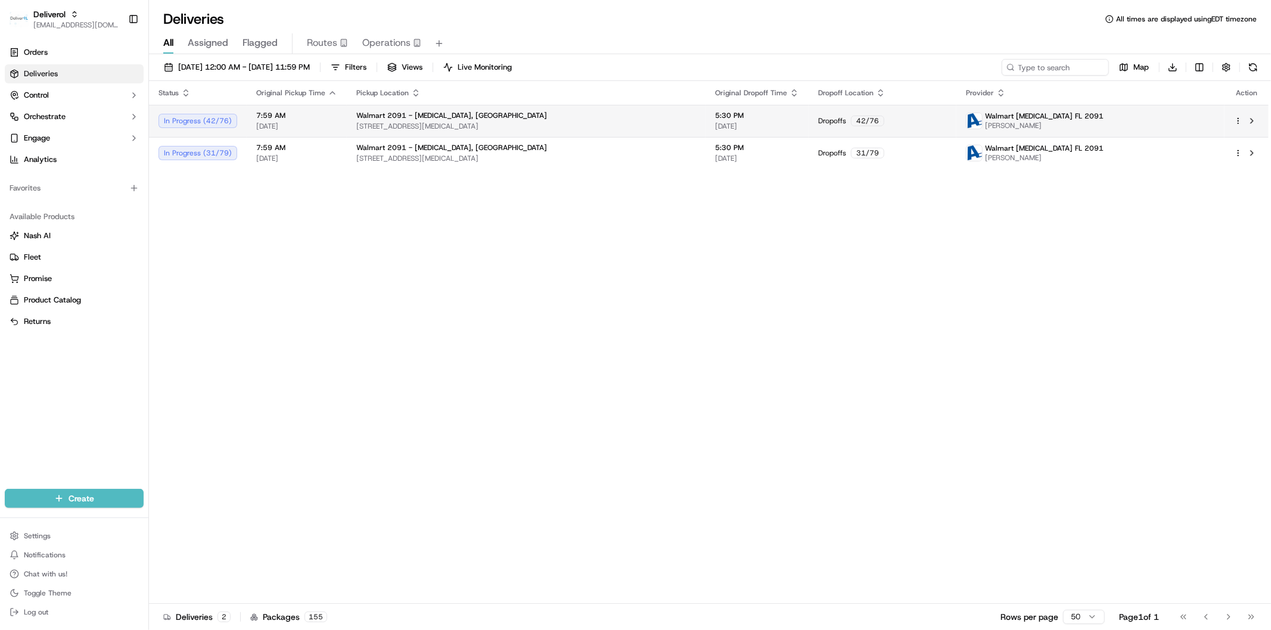
click at [1234, 123] on html "Deliverol [EMAIL_ADDRESS][DOMAIN_NAME] Toggle Sidebar Orders Deliveries Control…" at bounding box center [635, 315] width 1271 height 630
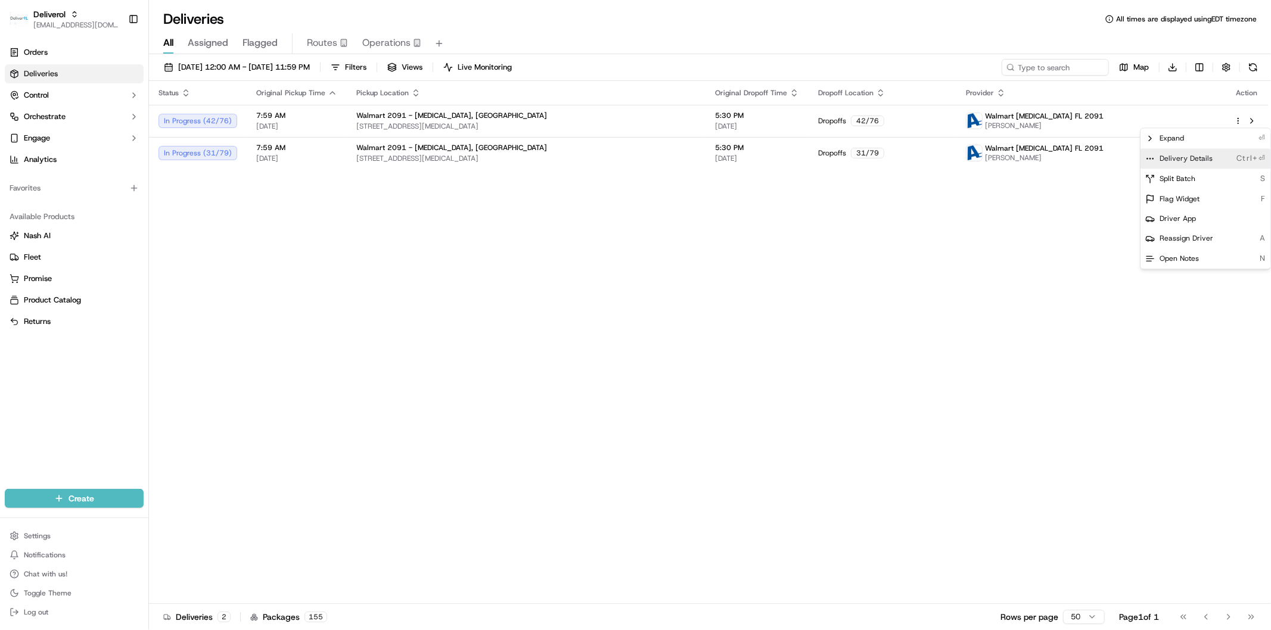
click at [1212, 161] on div "Delivery Details Ctrl+⏎" at bounding box center [1205, 158] width 130 height 20
drag, startPoint x: 646, startPoint y: 316, endPoint x: 898, endPoint y: 293, distance: 253.7
click at [651, 316] on html "Deliverol faraz@deliverol.com Toggle Sidebar Orders Deliveries Control Orchestr…" at bounding box center [635, 315] width 1271 height 630
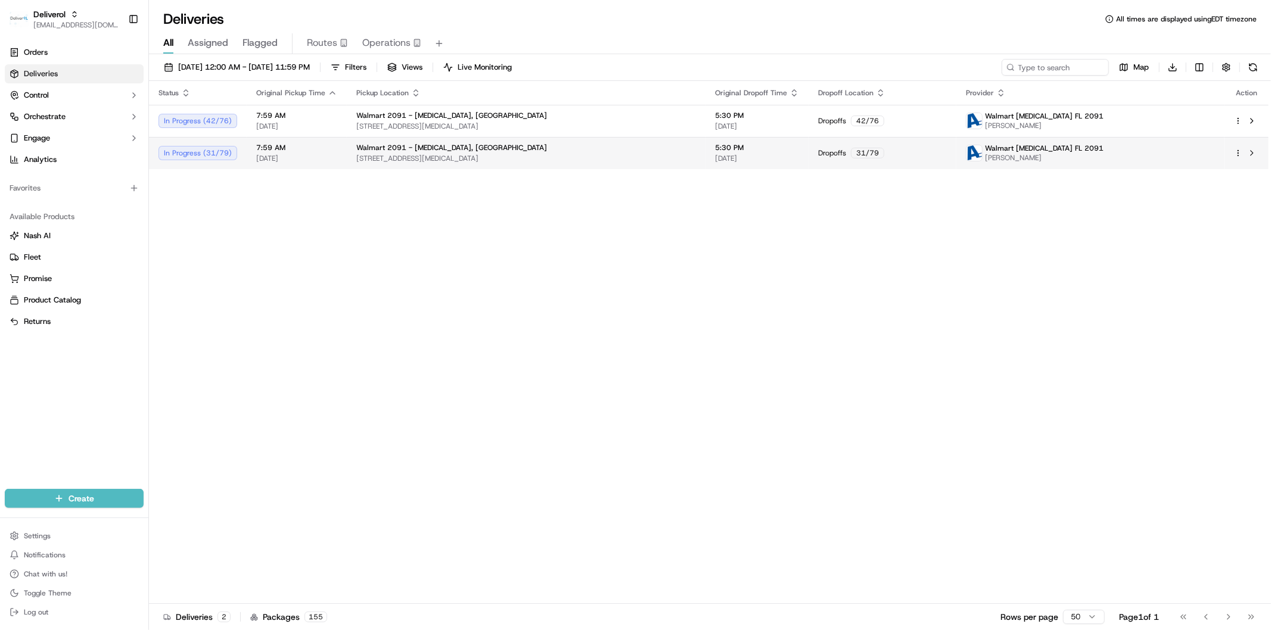
click at [1237, 150] on html "Deliverol faraz@deliverol.com Toggle Sidebar Orders Deliveries Control Orchestr…" at bounding box center [635, 315] width 1271 height 630
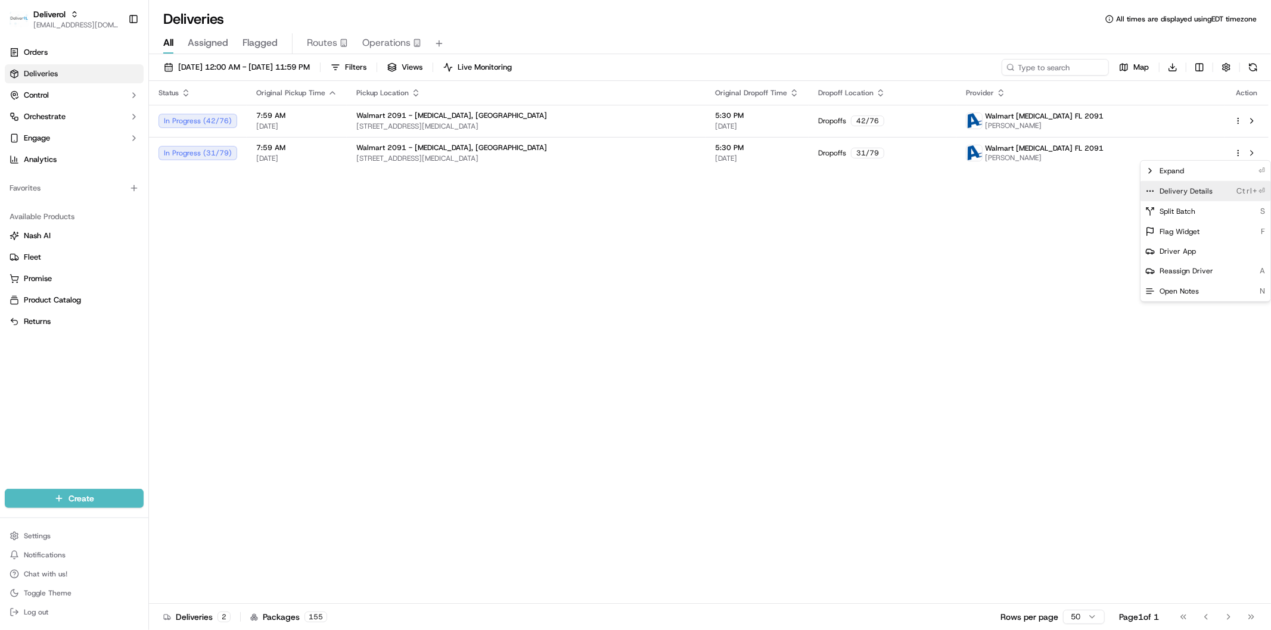
click at [1212, 195] on div "Delivery Details Ctrl+⏎" at bounding box center [1205, 191] width 130 height 20
click at [386, 377] on html "Deliverol faraz@deliverol.com Toggle Sidebar Orders Deliveries Control Orchestr…" at bounding box center [635, 315] width 1271 height 630
